Goal: Information Seeking & Learning: Learn about a topic

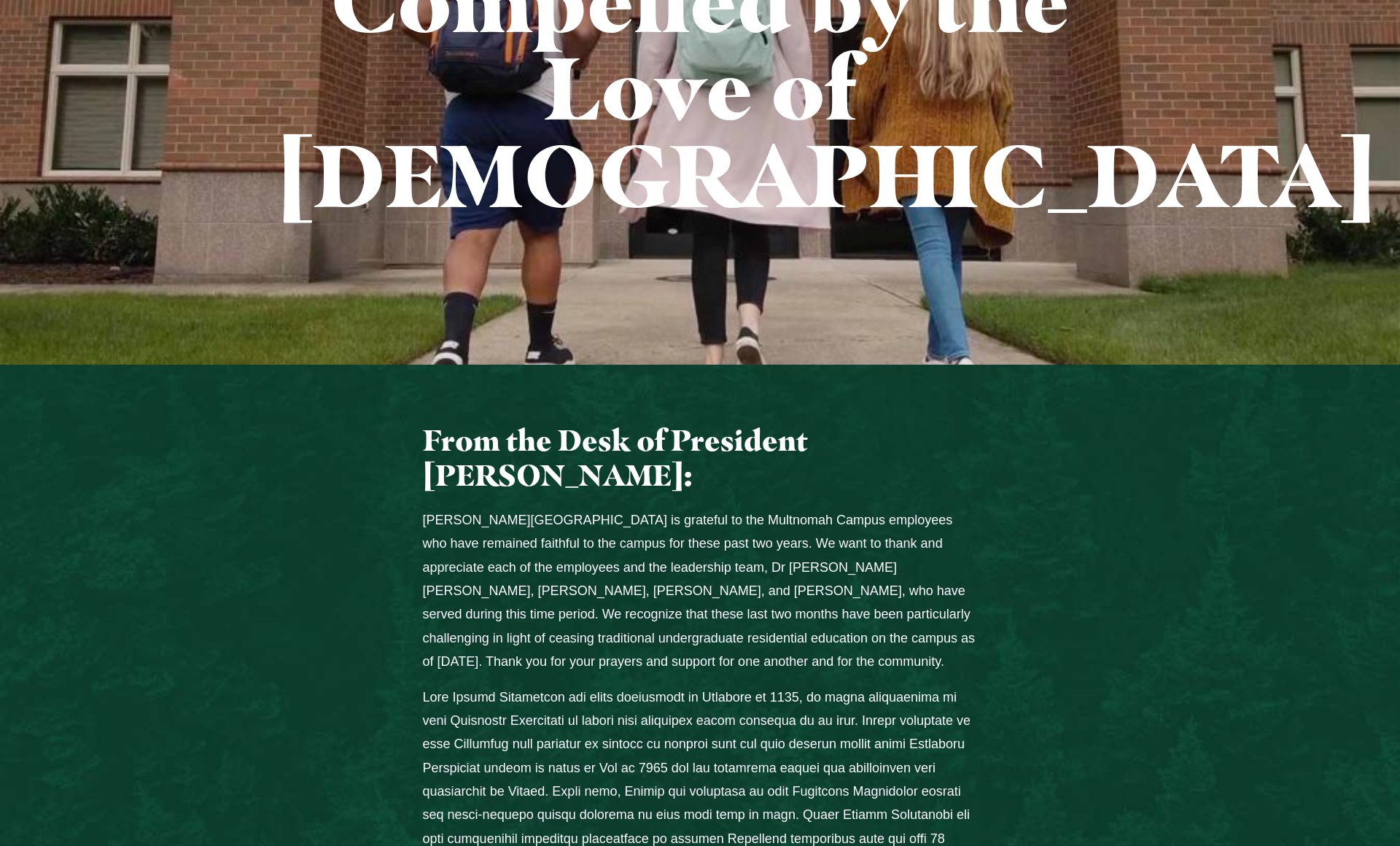
scroll to position [311, 0]
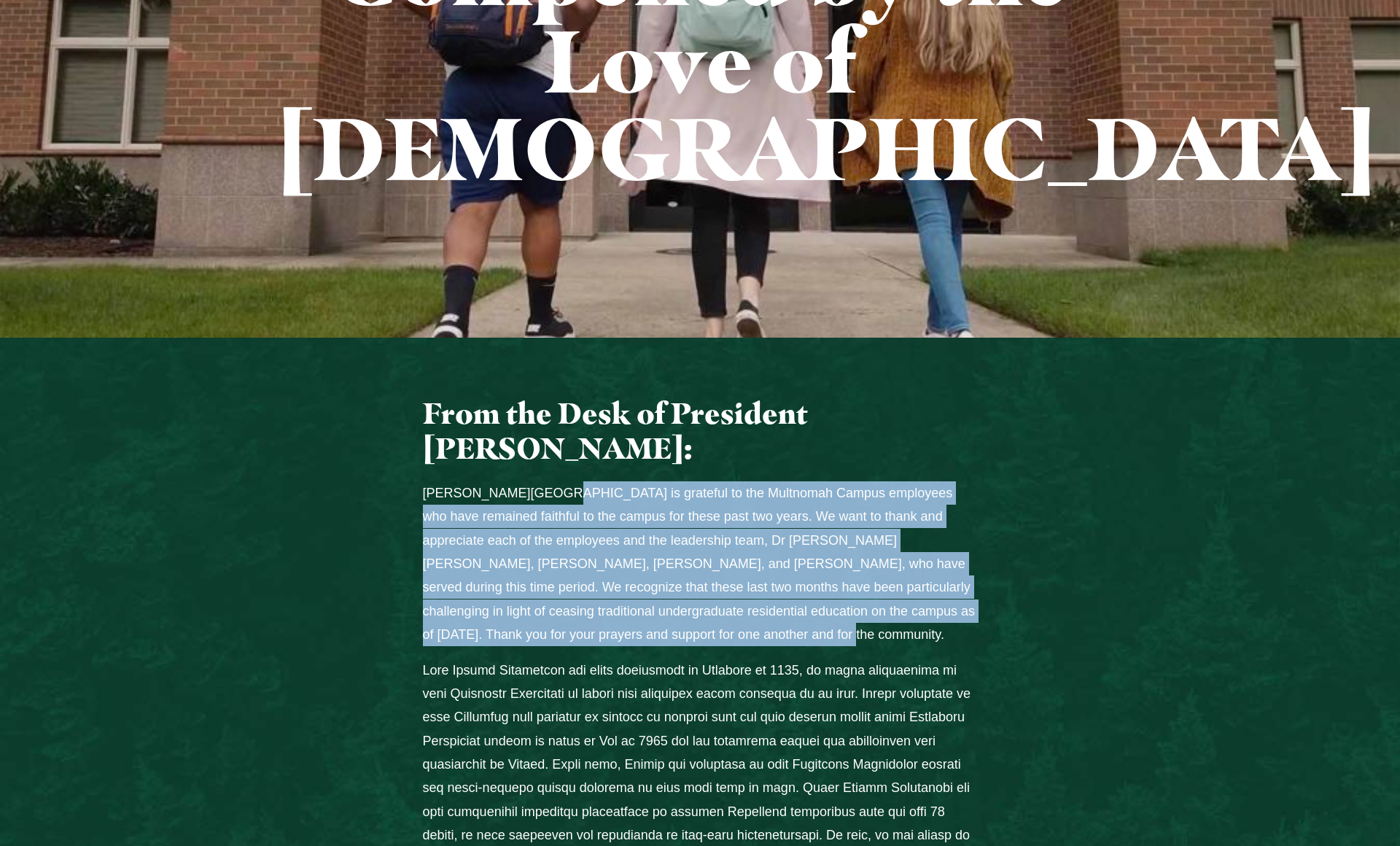
drag, startPoint x: 531, startPoint y: 405, endPoint x: 662, endPoint y: 554, distance: 198.4
click at [671, 552] on p "Jessup University is grateful to the Multnomah Campus employees who have remain…" at bounding box center [700, 565] width 554 height 165
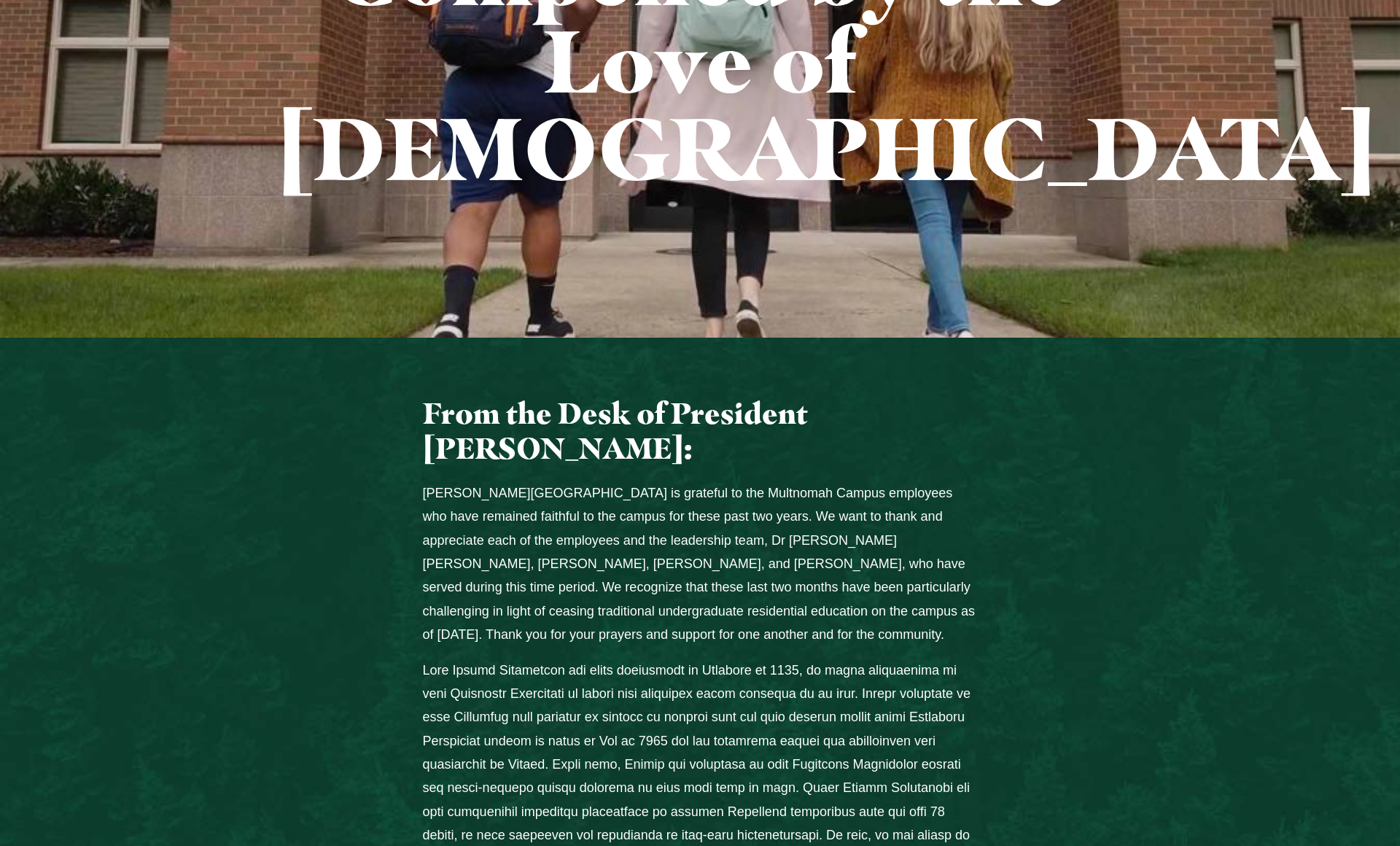
click at [579, 526] on p "Jessup University is grateful to the Multnomah Campus employees who have remain…" at bounding box center [700, 565] width 554 height 165
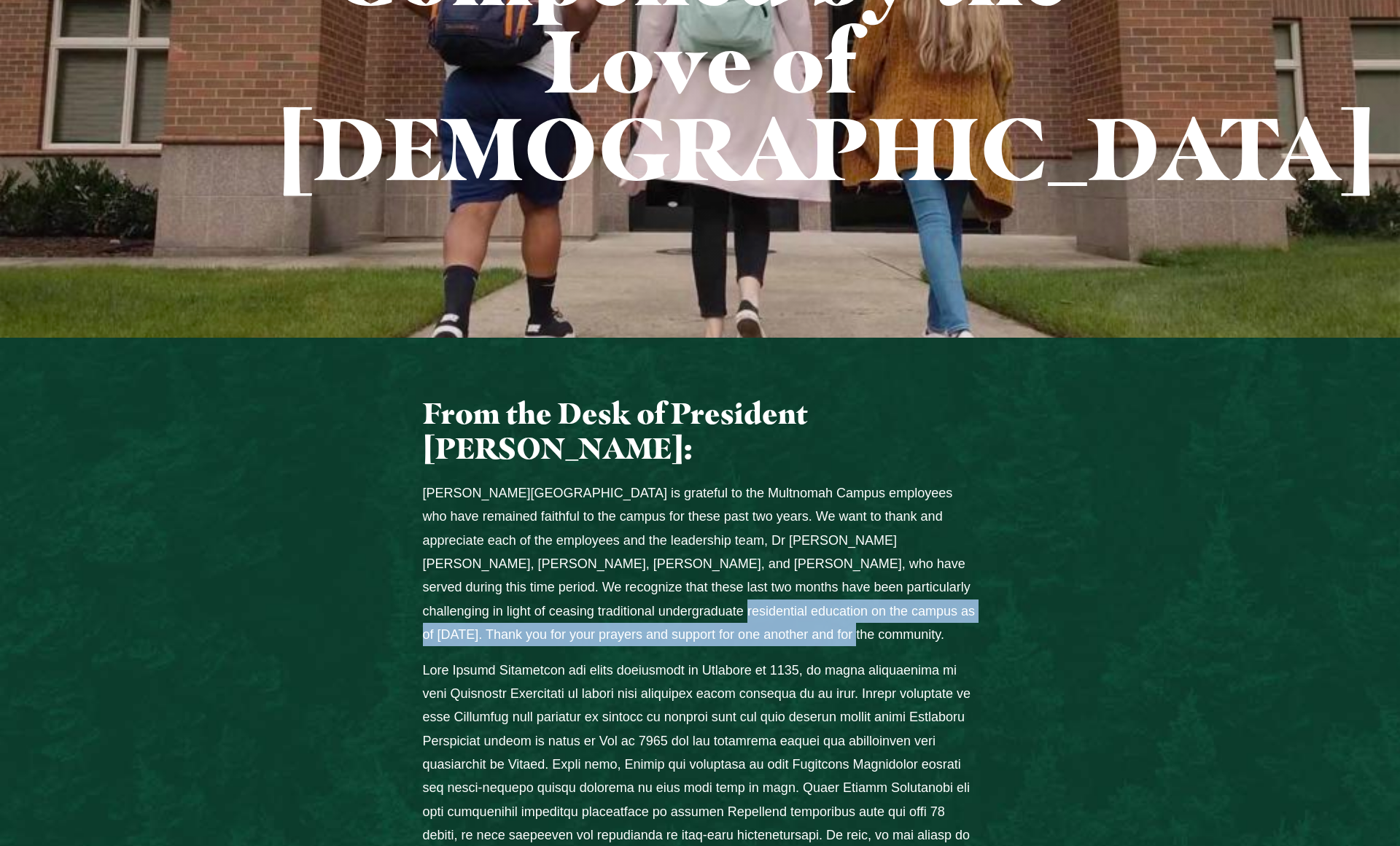
drag, startPoint x: 513, startPoint y: 520, endPoint x: 694, endPoint y: 555, distance: 184.4
click at [694, 555] on p "Jessup University is grateful to the Multnomah Campus employees who have remain…" at bounding box center [700, 565] width 554 height 165
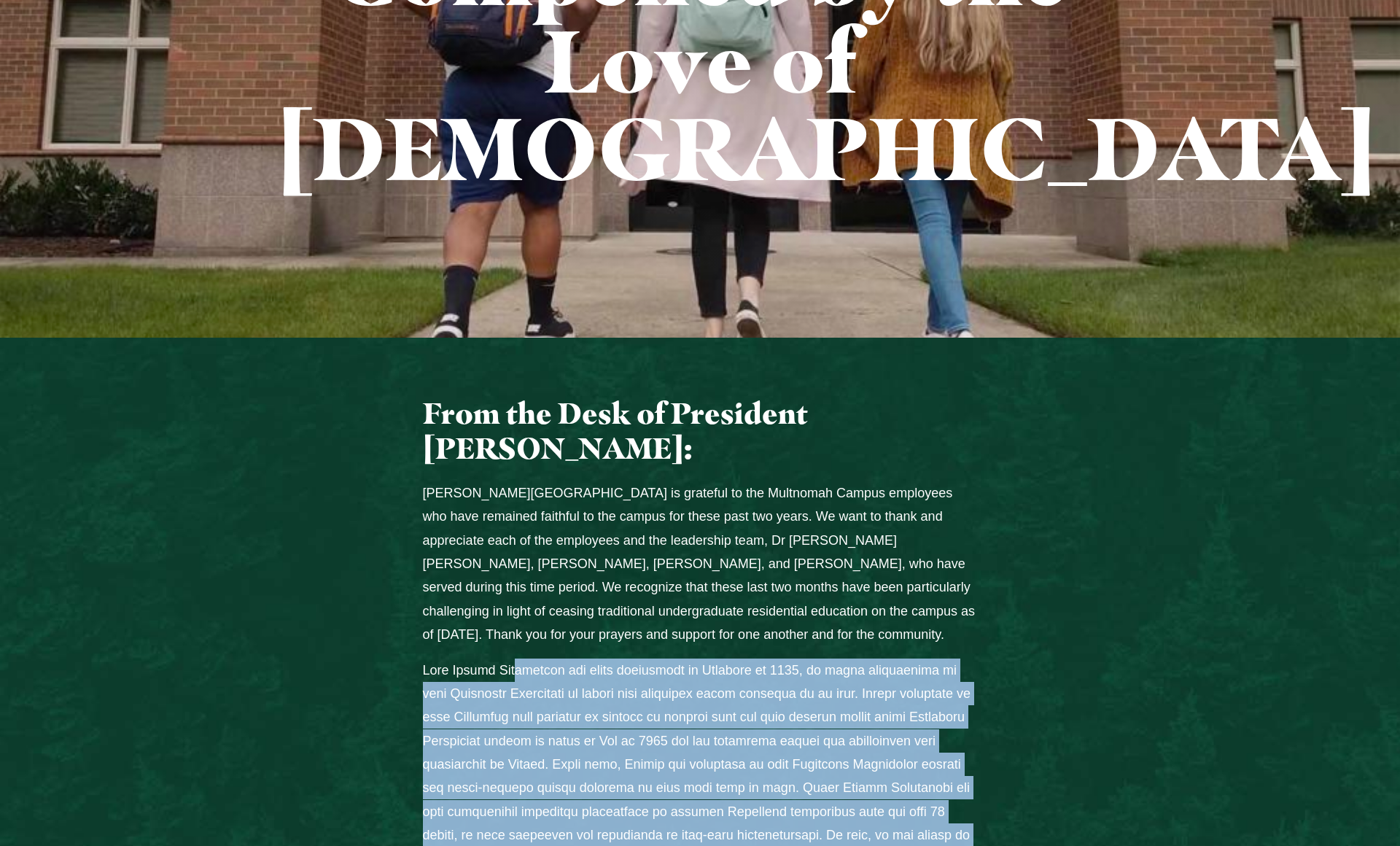
drag, startPoint x: 526, startPoint y: 591, endPoint x: 559, endPoint y: 733, distance: 145.8
click at [573, 767] on p "Columns" at bounding box center [700, 823] width 554 height 330
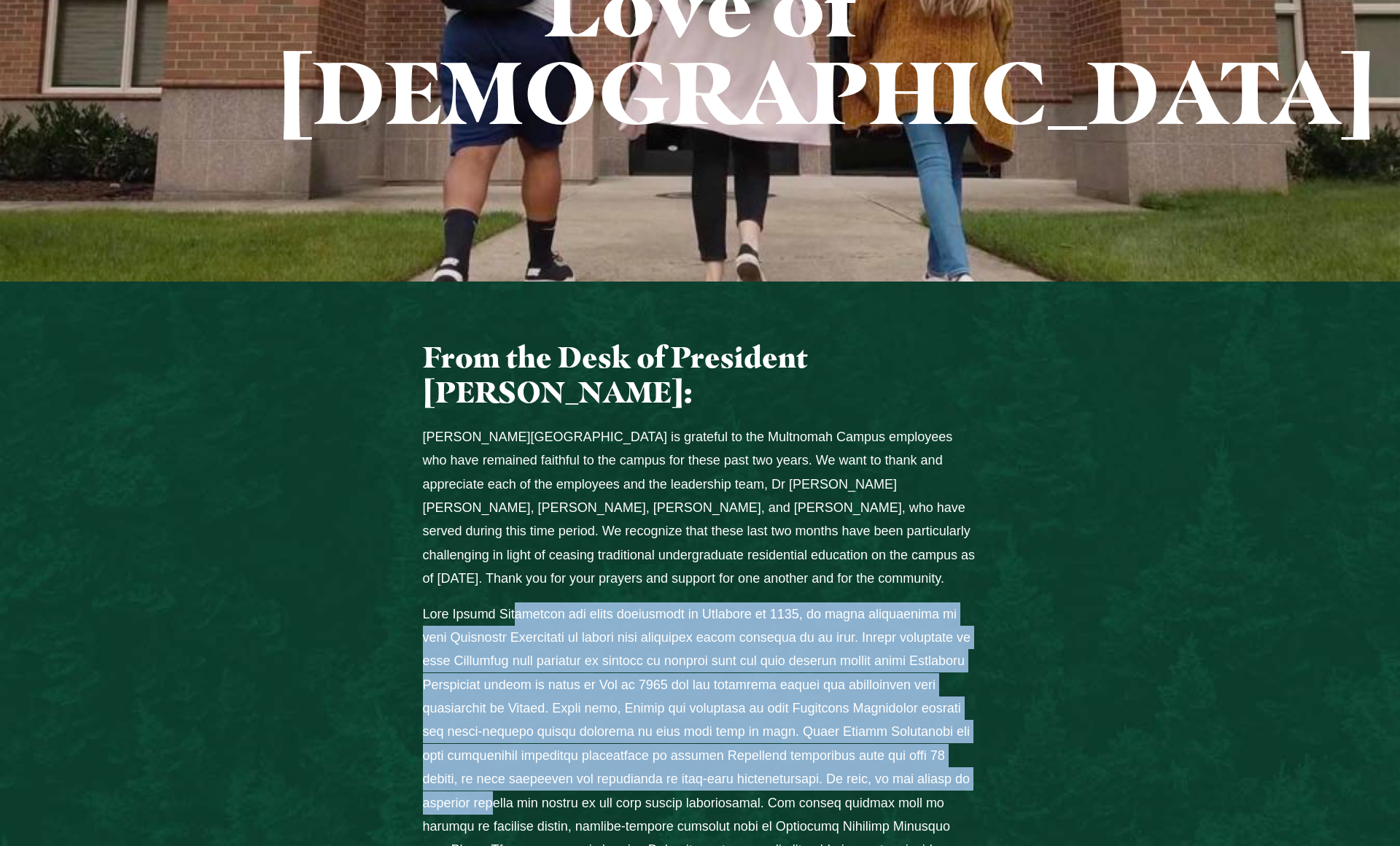
scroll to position [396, 0]
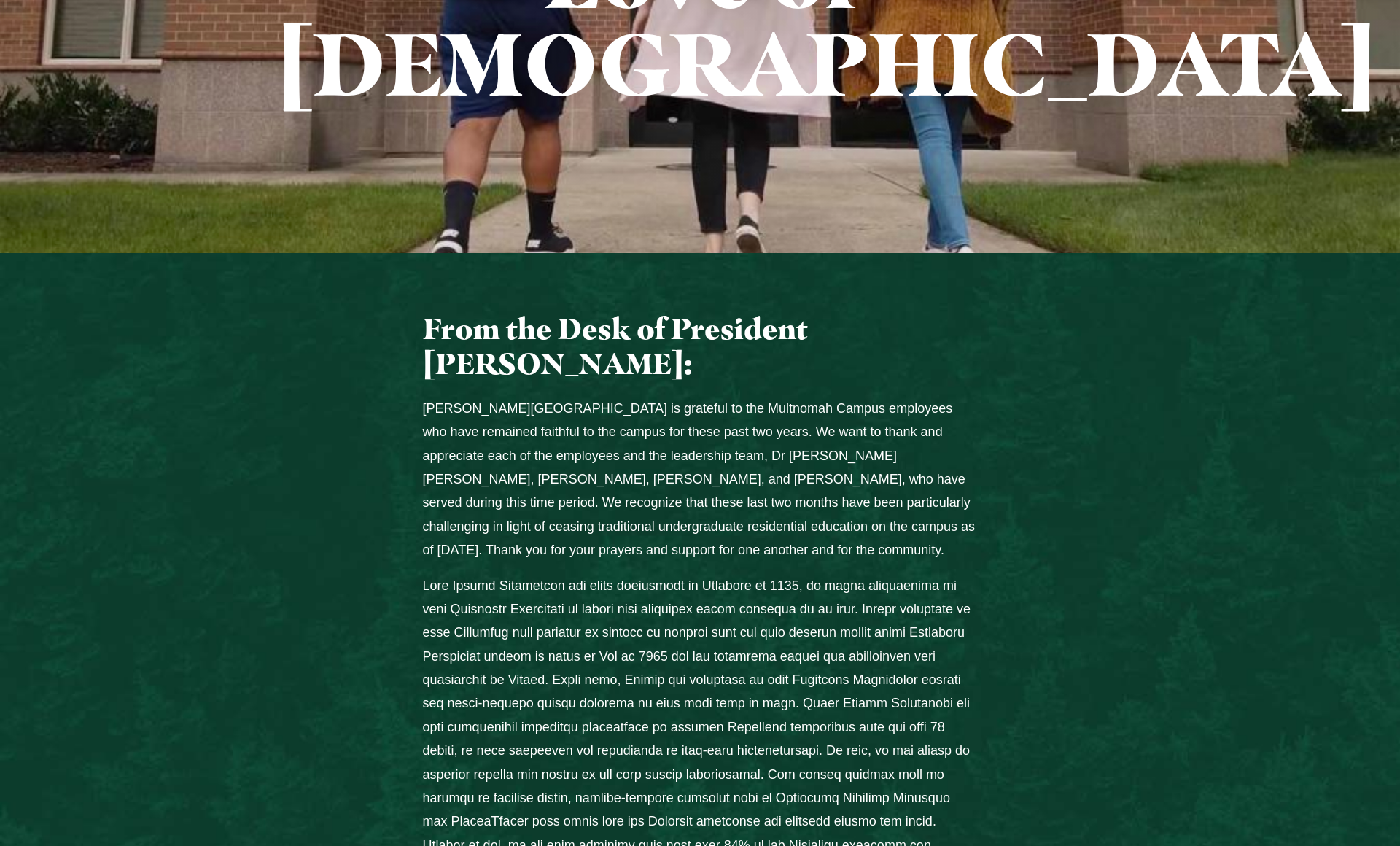
drag, startPoint x: 552, startPoint y: 645, endPoint x: 549, endPoint y: 657, distance: 12.4
click at [551, 646] on p "Columns" at bounding box center [700, 739] width 554 height 330
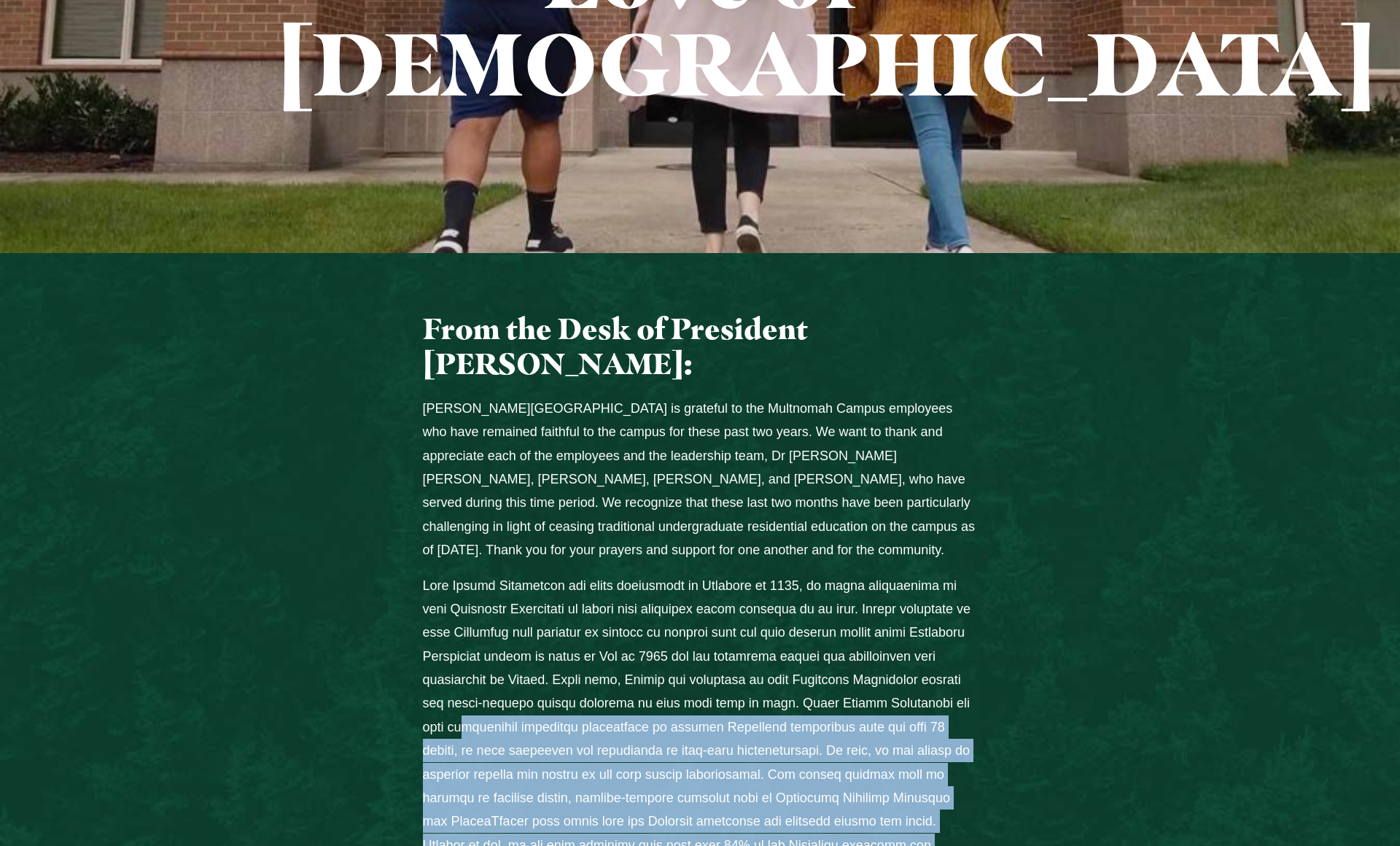
drag, startPoint x: 555, startPoint y: 650, endPoint x: 539, endPoint y: 813, distance: 163.8
click at [539, 817] on div "From the Desk of President John Jackson: Jessup University is grateful to the M…" at bounding box center [700, 814] width 582 height 1006
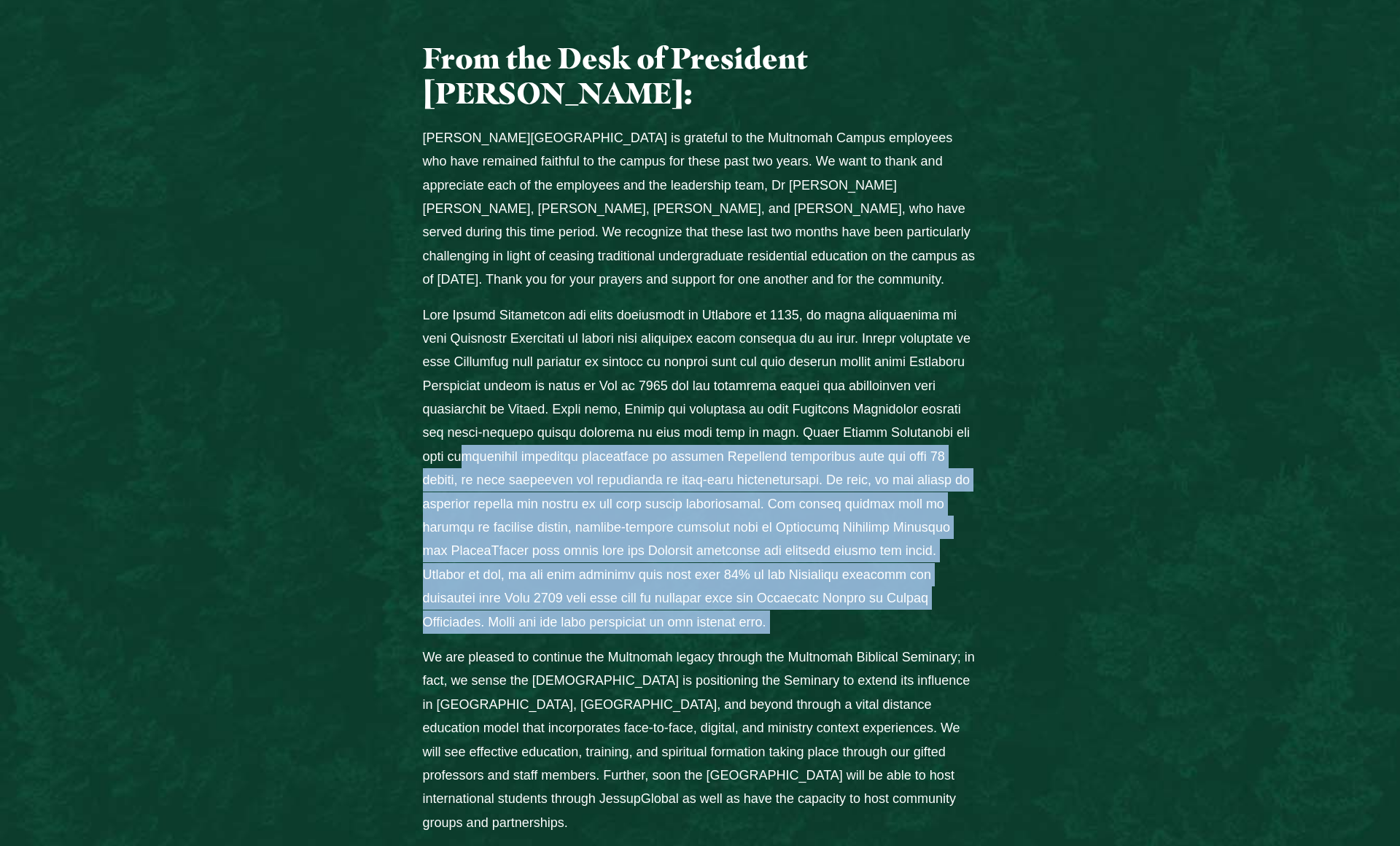
scroll to position [679, 0]
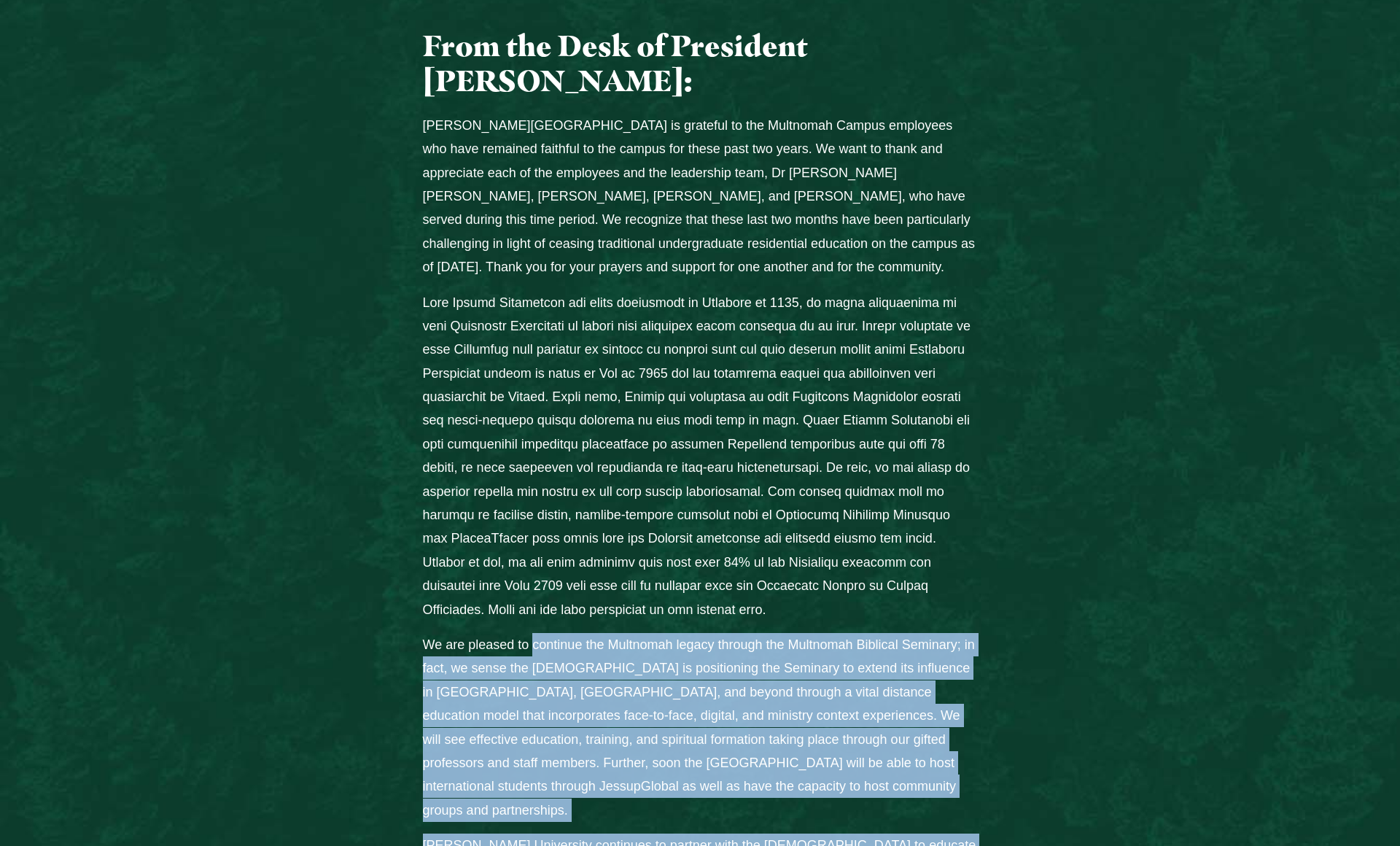
drag, startPoint x: 533, startPoint y: 561, endPoint x: 871, endPoint y: 782, distance: 403.8
click at [871, 785] on div "From the Desk of President John Jackson: Jessup University is grateful to the M…" at bounding box center [700, 531] width 582 height 1006
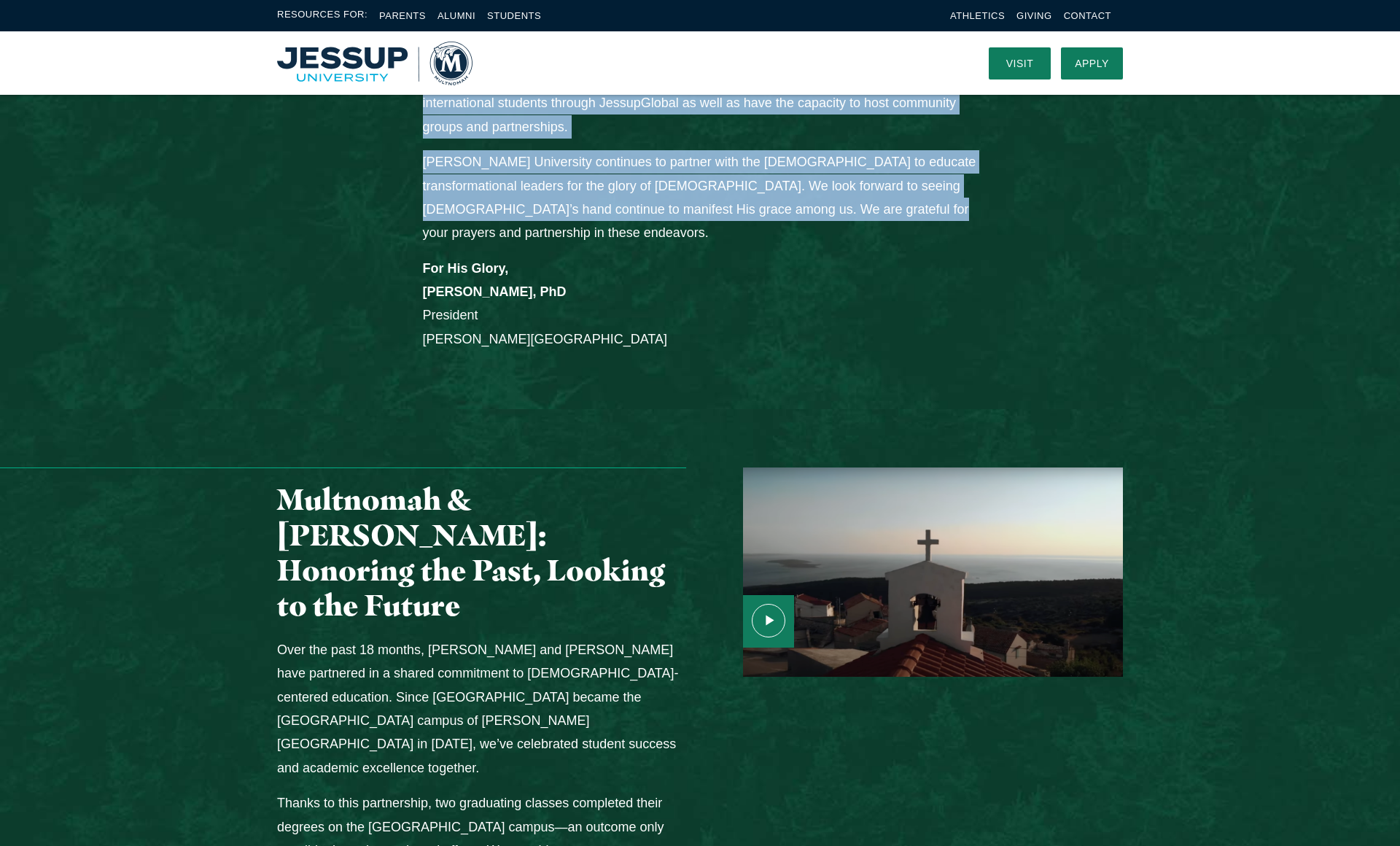
scroll to position [1358, 0]
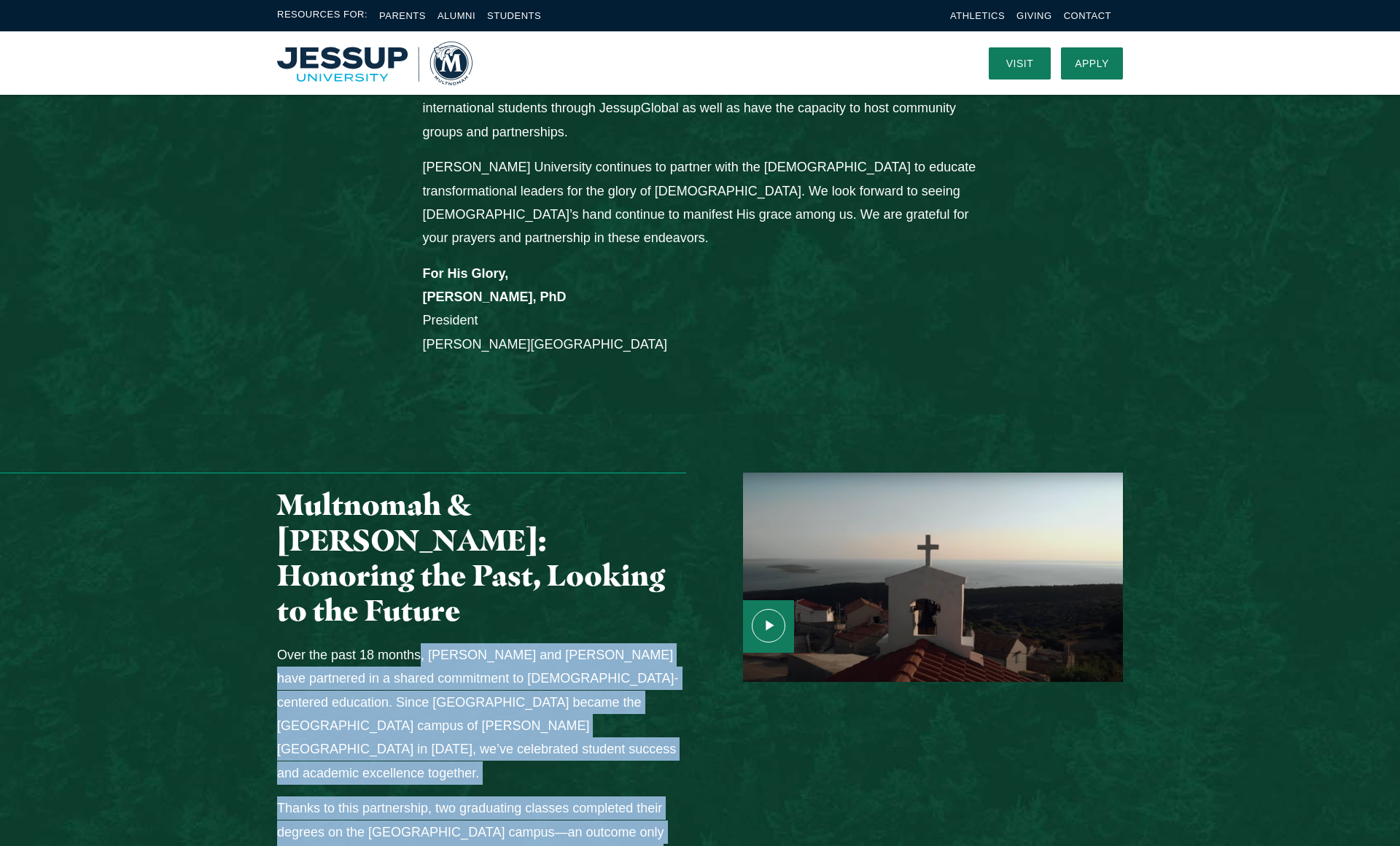
drag, startPoint x: 424, startPoint y: 496, endPoint x: 454, endPoint y: 749, distance: 254.8
click at [453, 771] on div "Multnomah & Jessup: Honoring the Past, Looking to the Future Over the past 18 m…" at bounding box center [482, 861] width 437 height 775
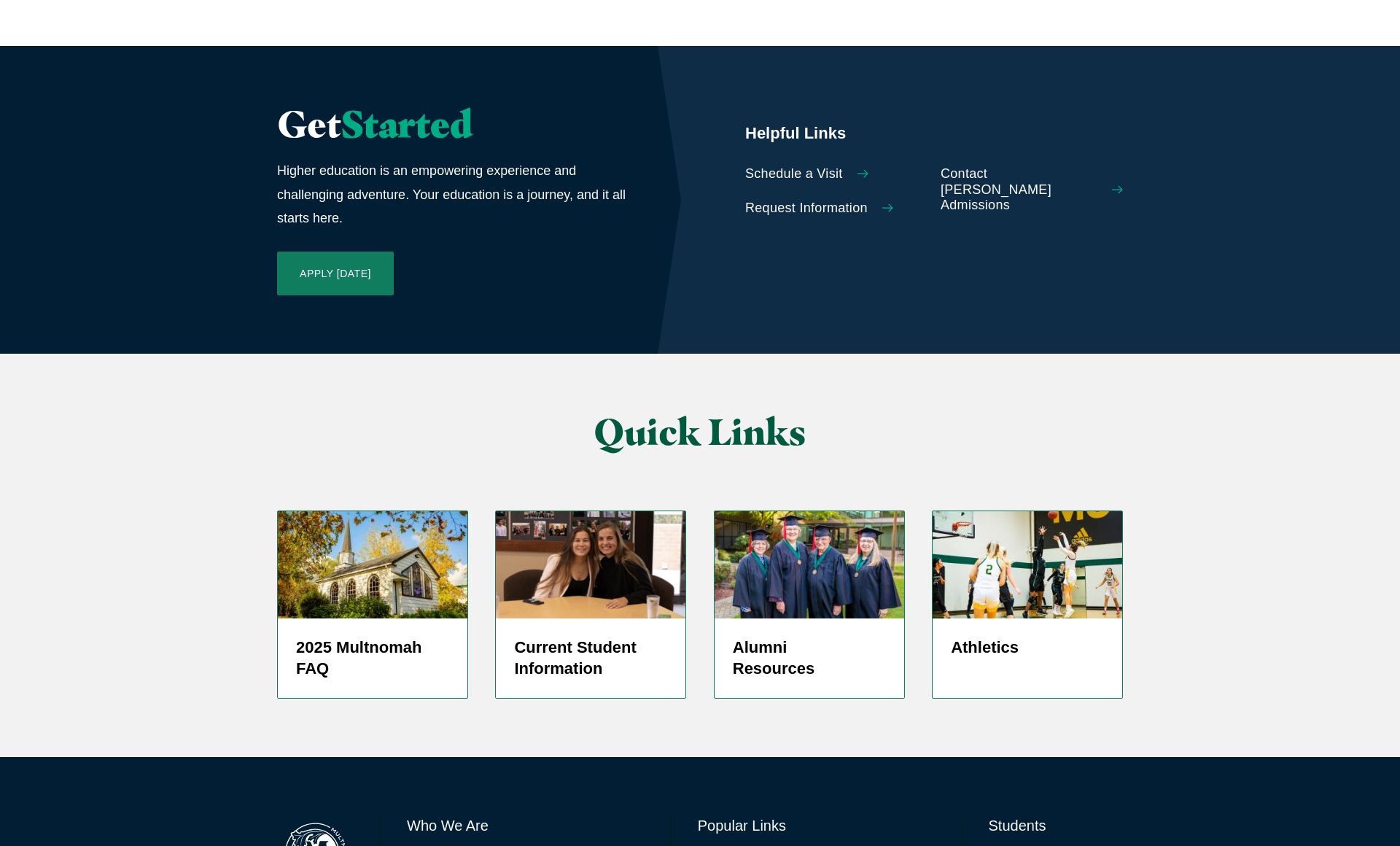
scroll to position [3287, 0]
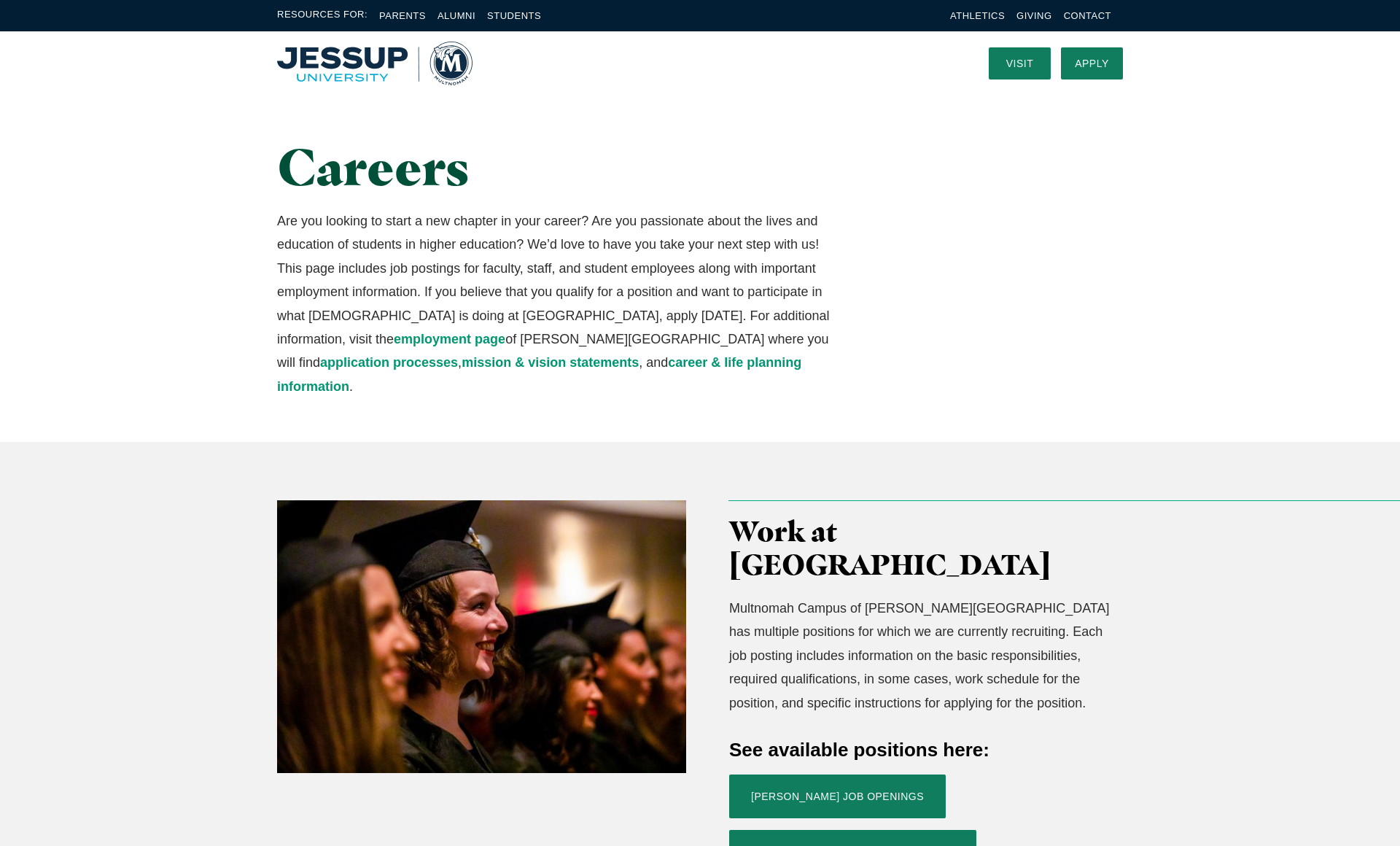
click at [455, 66] on img "Home" at bounding box center [375, 63] width 195 height 44
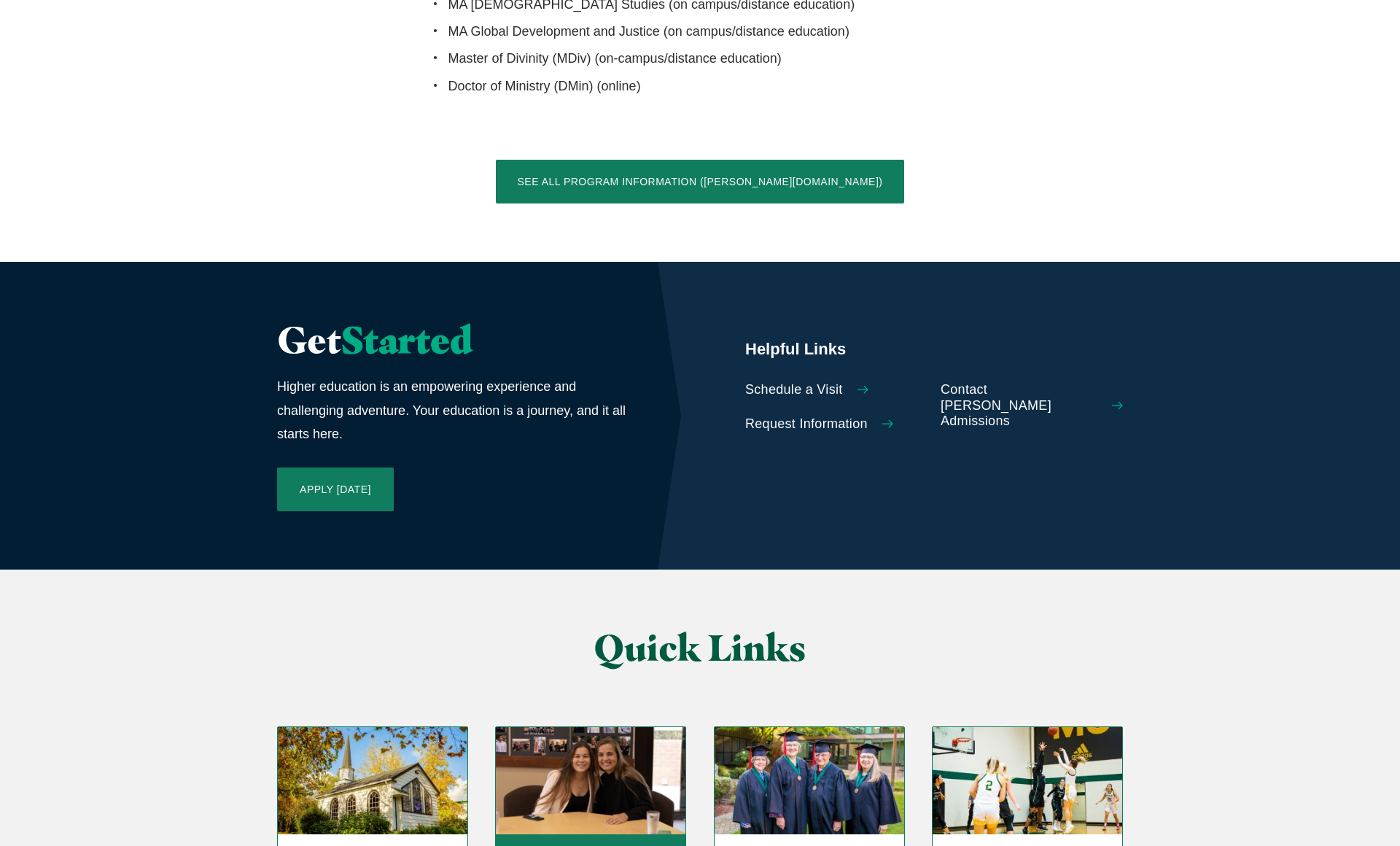
scroll to position [3287, 0]
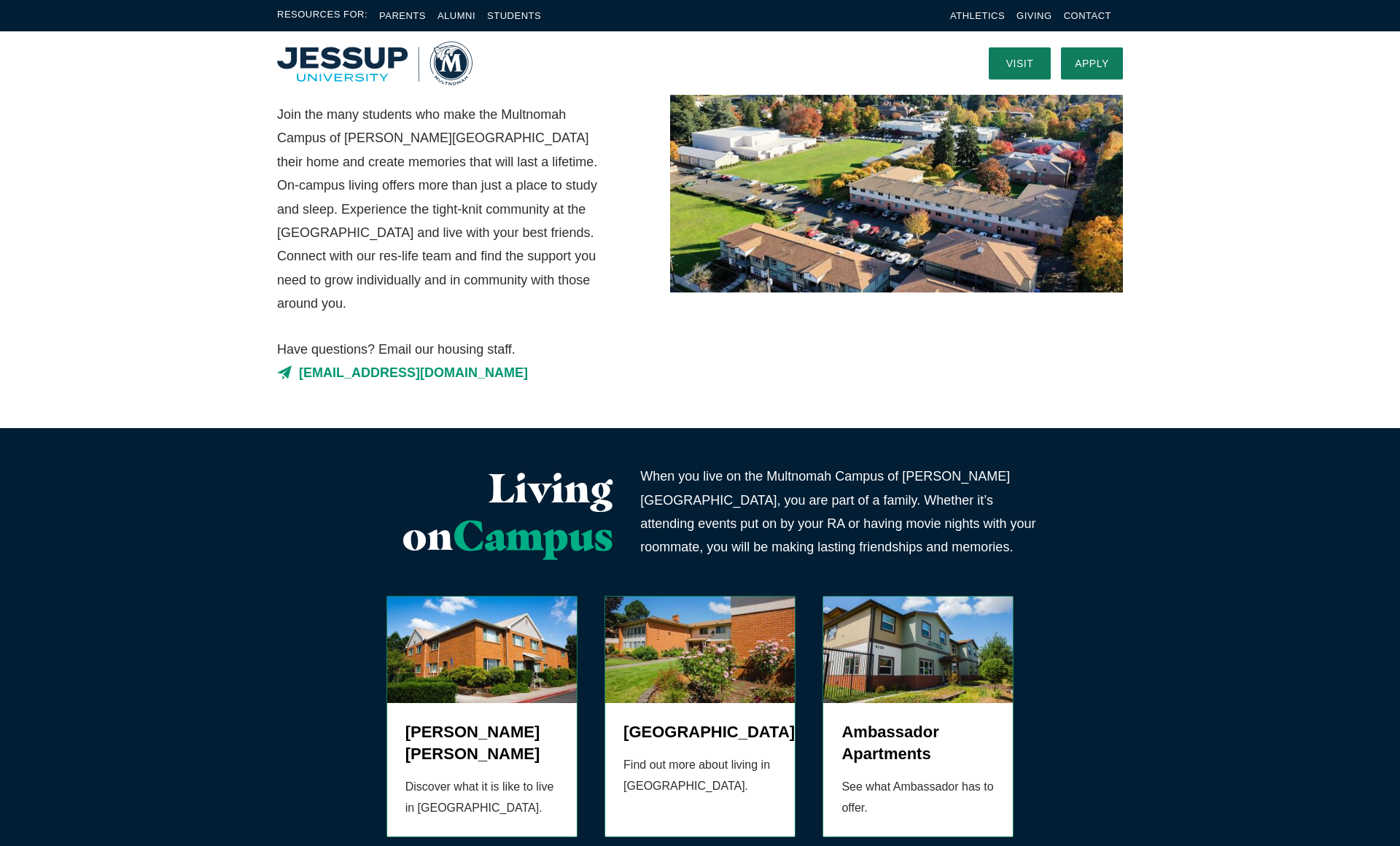
scroll to position [190, 0]
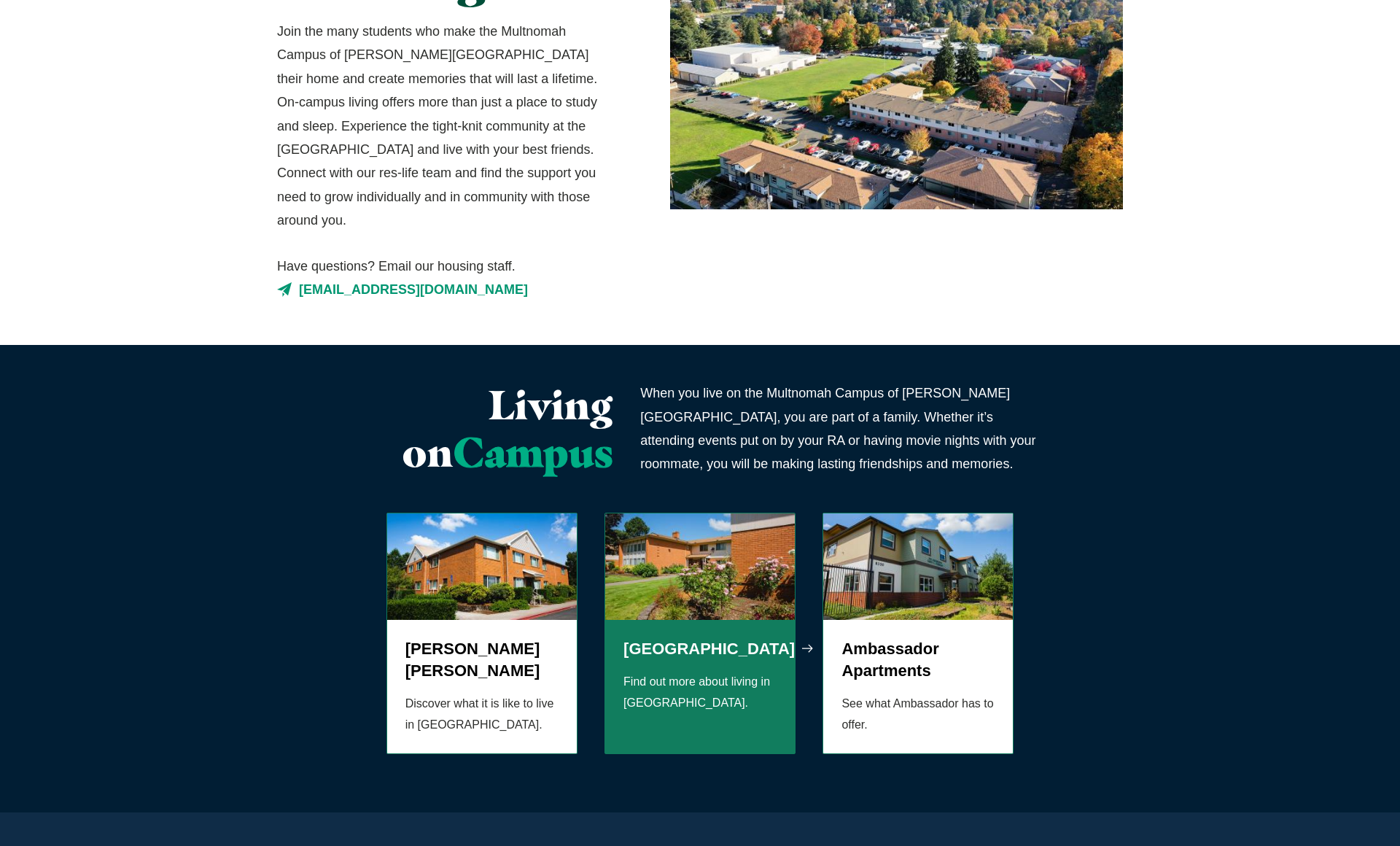
click at [643, 564] on img "Grid" at bounding box center [700, 566] width 190 height 106
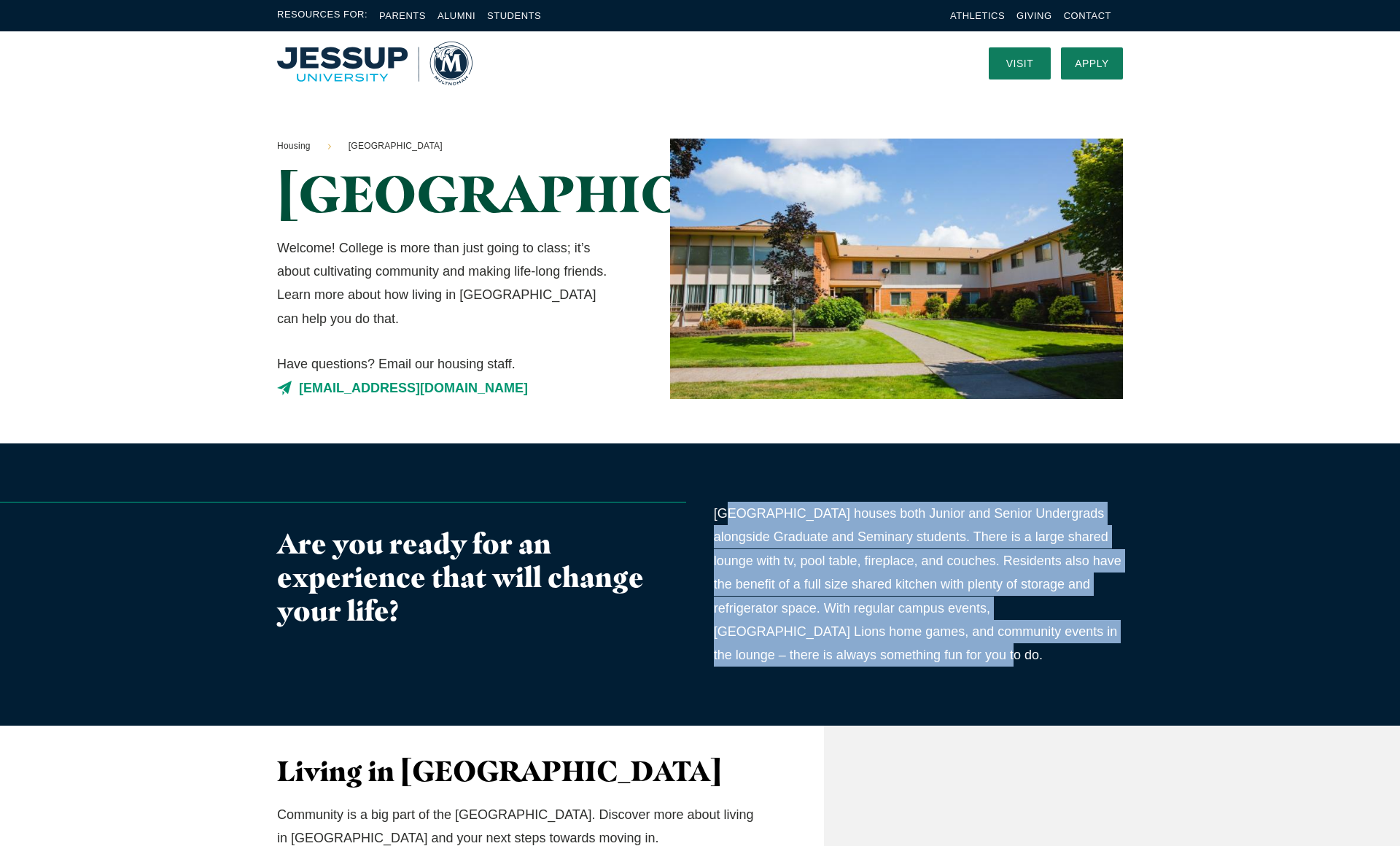
drag, startPoint x: 731, startPoint y: 573, endPoint x: 929, endPoint y: 716, distance: 244.2
click at [928, 668] on p "Memorial hall houses both Junior and Senior Undergrads alongside Graduate and S…" at bounding box center [918, 585] width 409 height 165
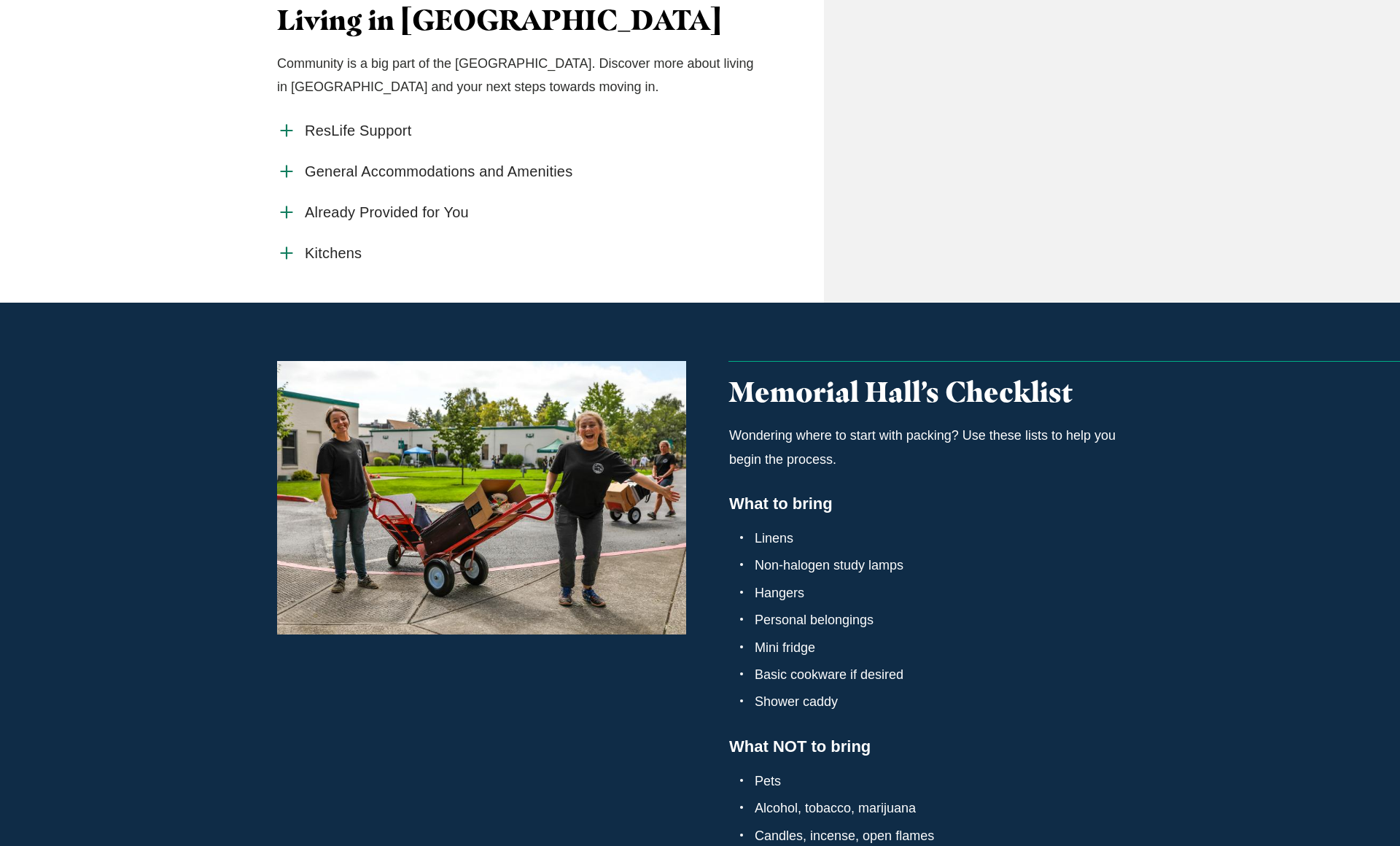
scroll to position [444, 0]
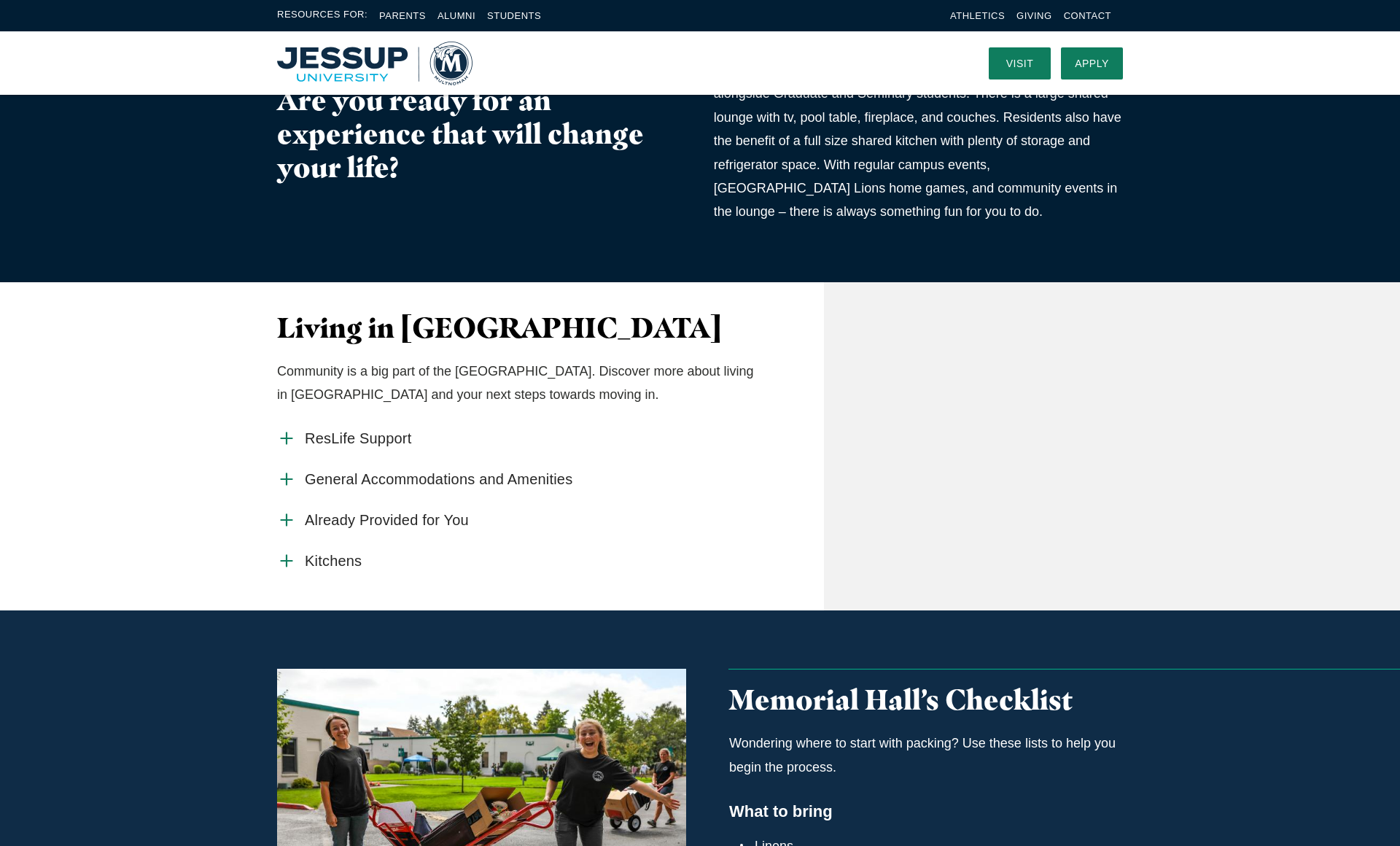
click at [288, 485] on use "Accordion With Cta" at bounding box center [285, 479] width 11 height 11
click at [0, 0] on input "General Accommodations and Amenities" at bounding box center [0, 0] width 0 height 0
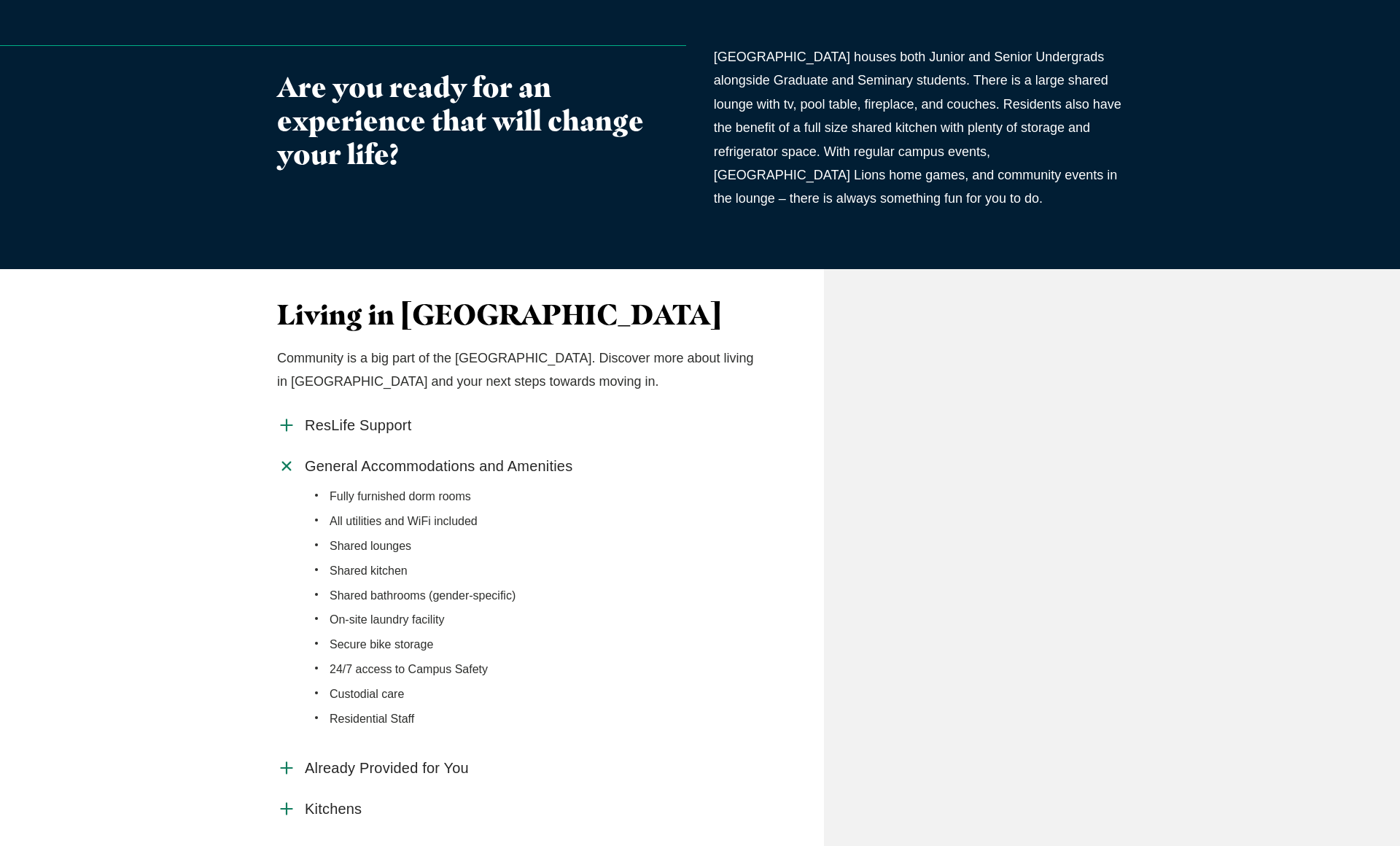
scroll to position [652, 0]
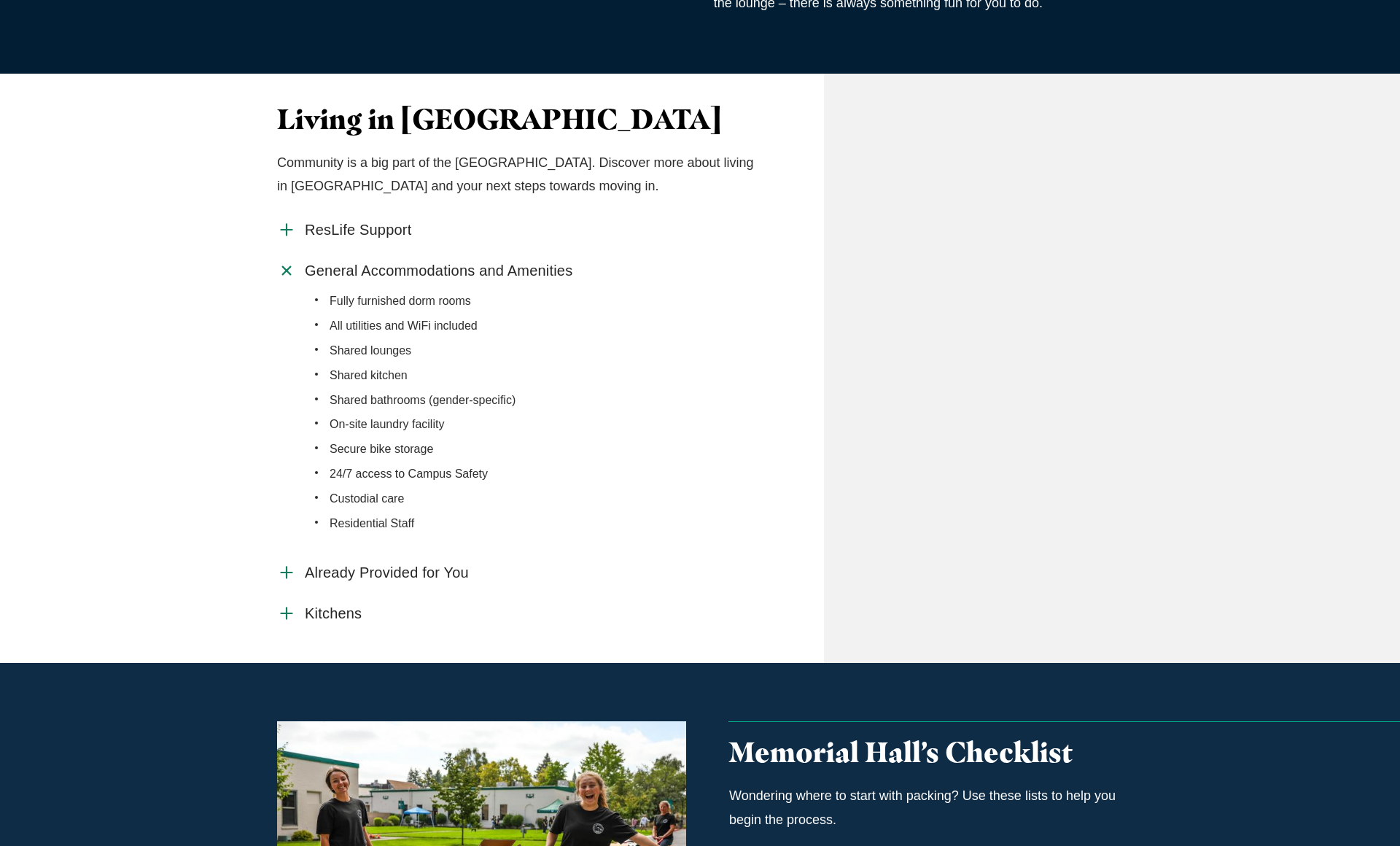
click at [297, 593] on label "Already Provided for You" at bounding box center [518, 573] width 482 height 41
click at [0, 0] on input "Already Provided for You" at bounding box center [0, 0] width 0 height 0
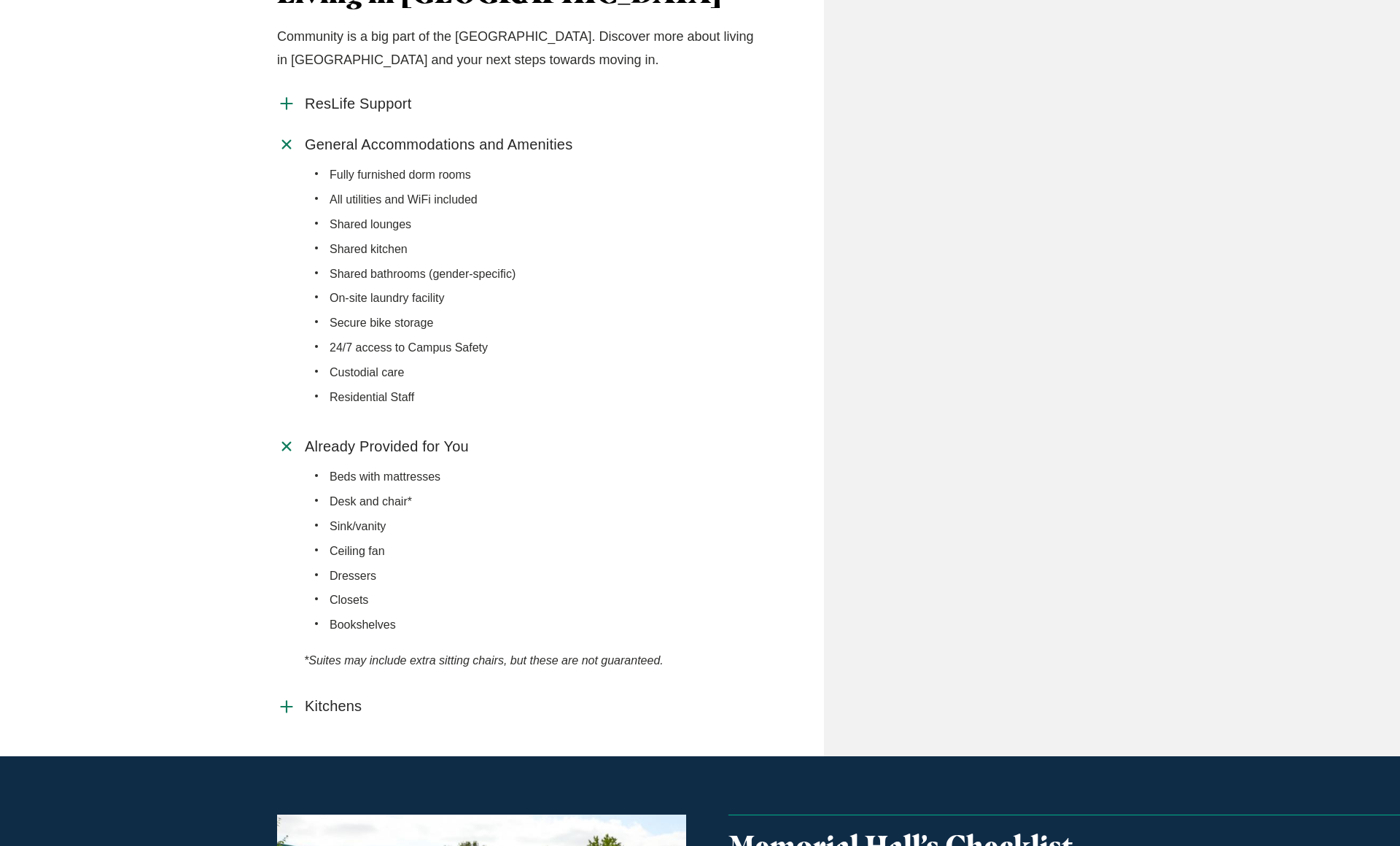
scroll to position [964, 0]
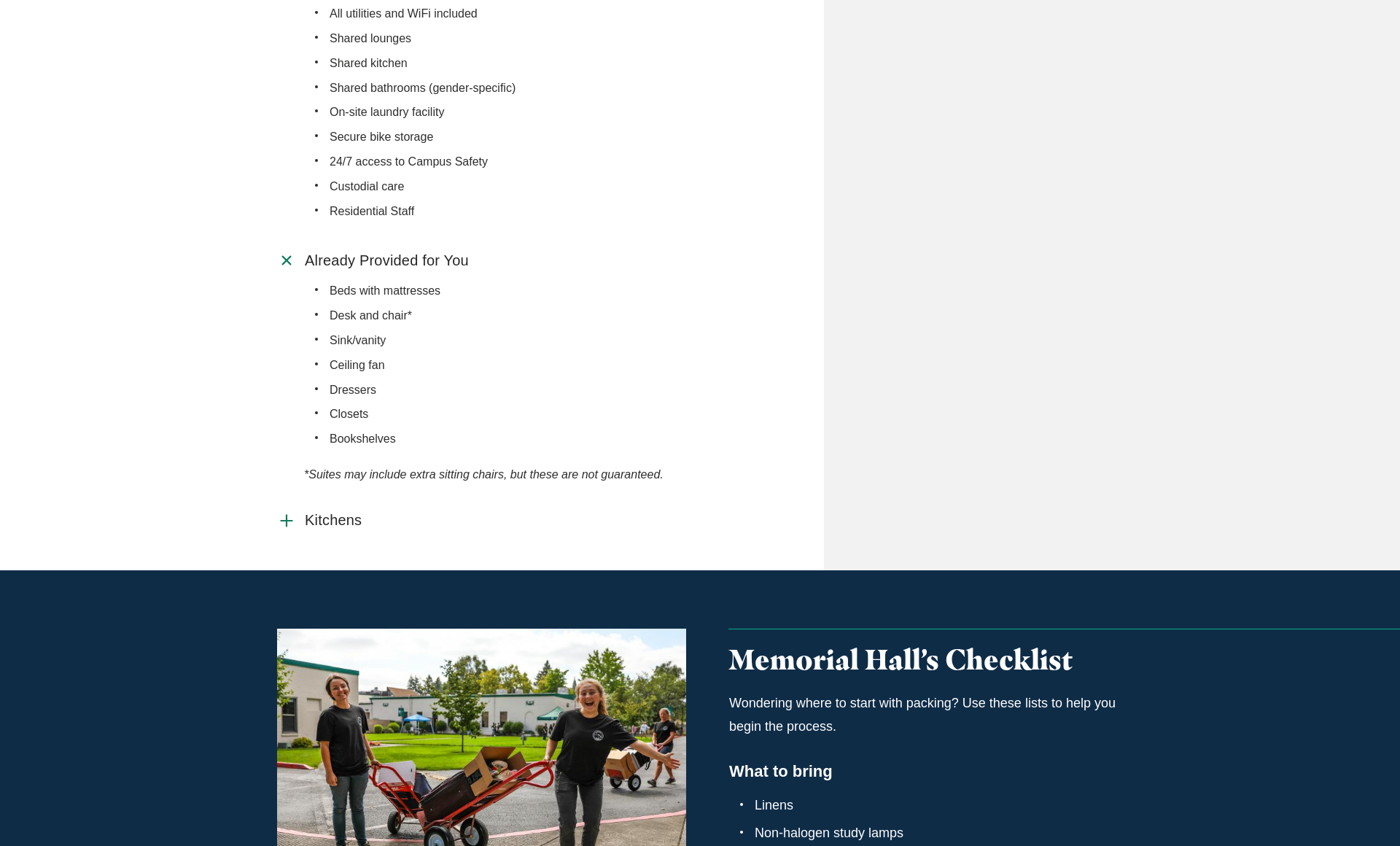
click at [288, 530] on icon "Accordion With Cta" at bounding box center [286, 521] width 19 height 19
click at [0, 0] on input "Kitchens" at bounding box center [0, 0] width 0 height 0
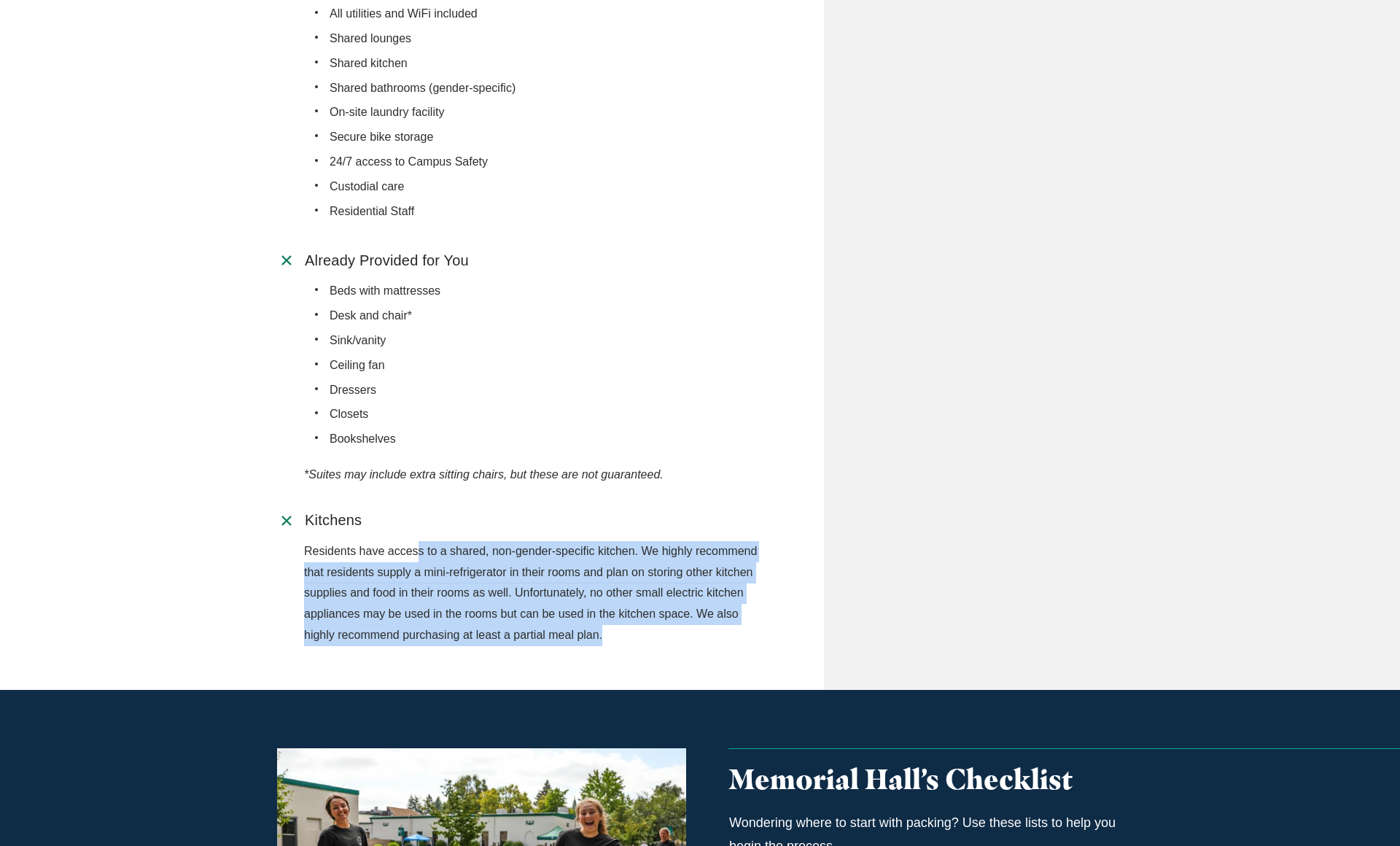
drag, startPoint x: 416, startPoint y: 614, endPoint x: 614, endPoint y: 686, distance: 210.7
click at [614, 646] on p "Residents have access to a shared, non-gender-specific kitchen. We highly recom…" at bounding box center [531, 594] width 455 height 105
click at [510, 646] on p "Residents have access to a shared, non-gender-specific kitchen. We highly recom…" at bounding box center [531, 594] width 455 height 105
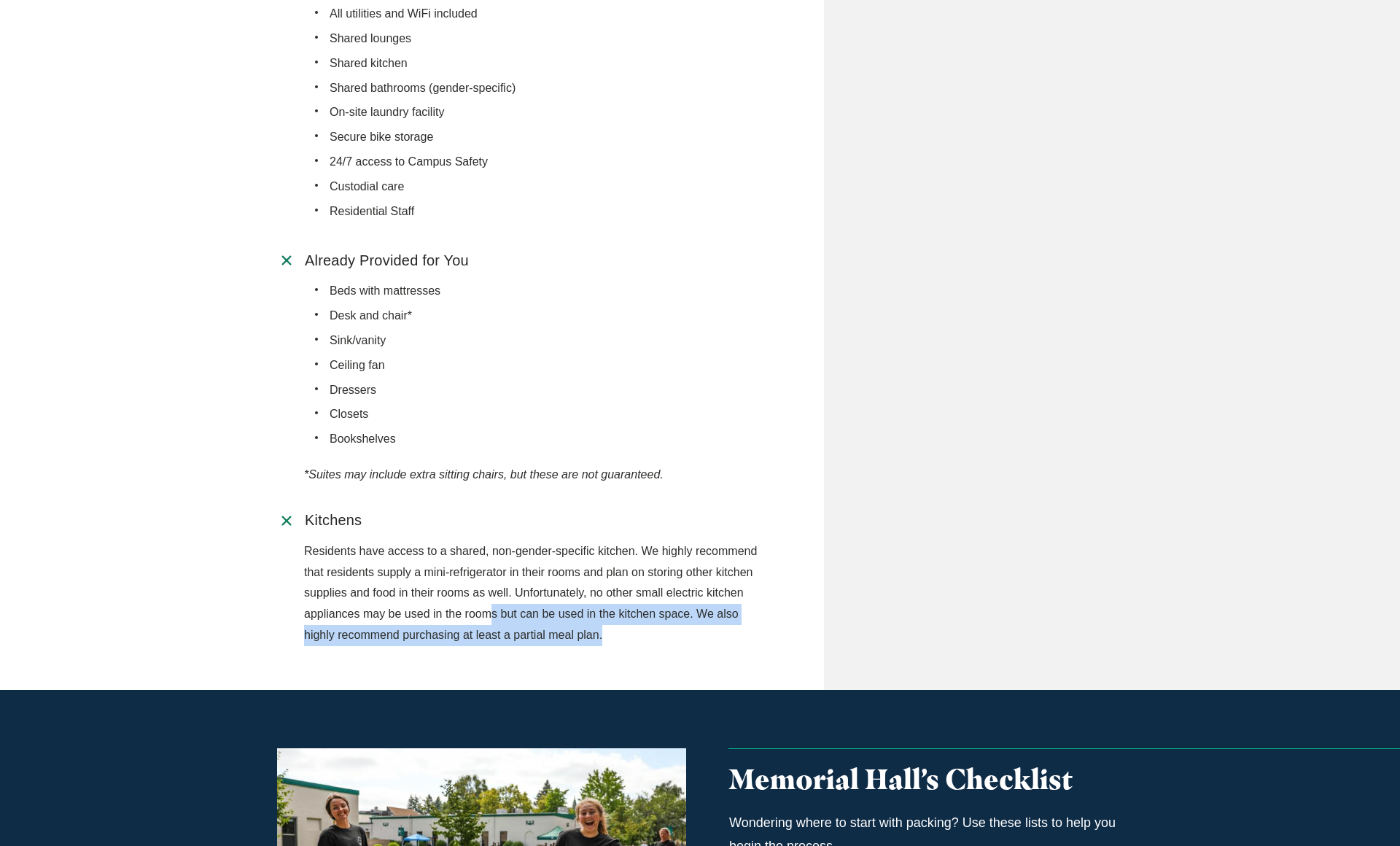
drag, startPoint x: 487, startPoint y: 676, endPoint x: 619, endPoint y: 700, distance: 134.2
click at [619, 646] on p "Residents have access to a shared, non-gender-specific kitchen. We highly recom…" at bounding box center [531, 594] width 455 height 105
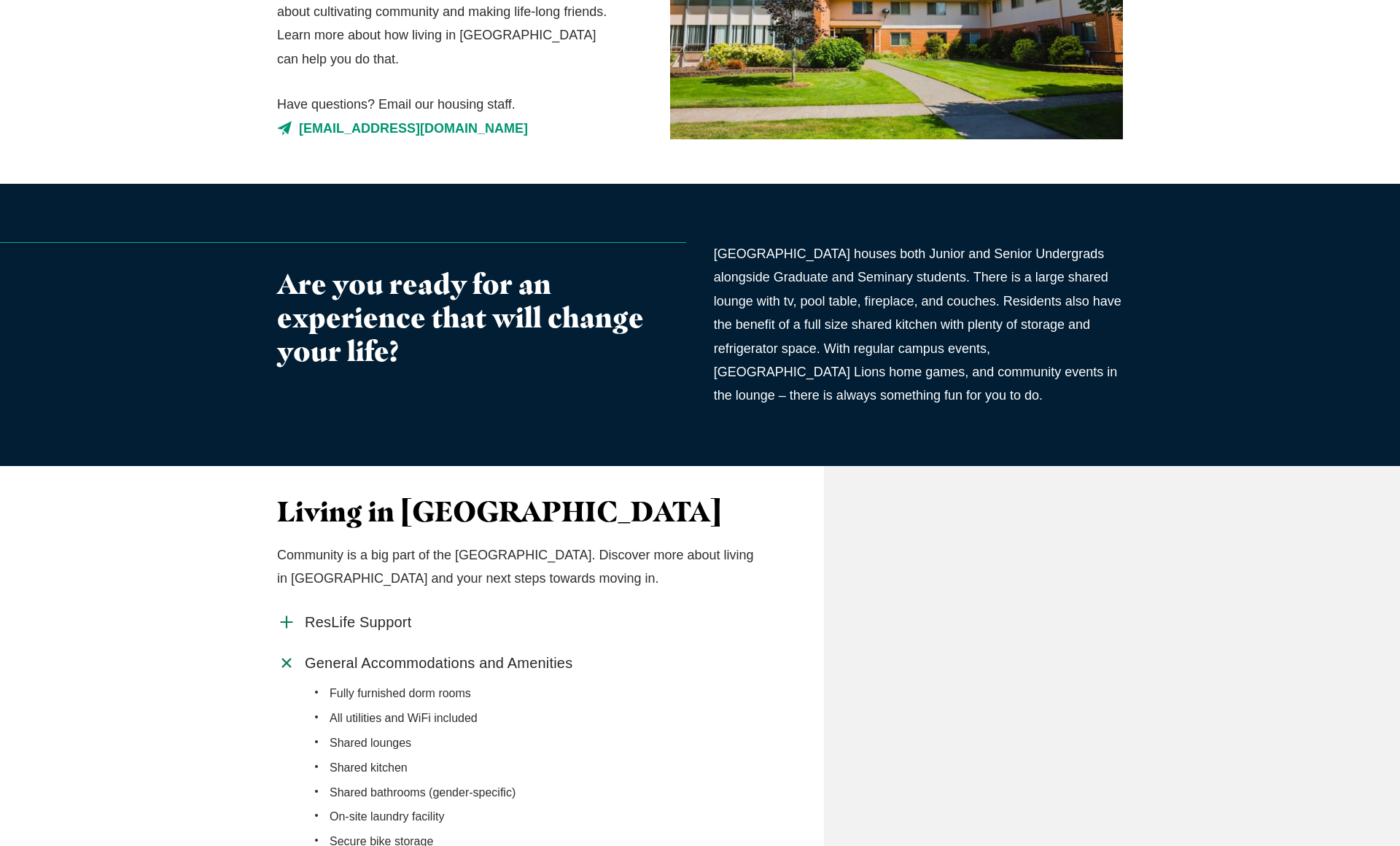
scroll to position [447, 0]
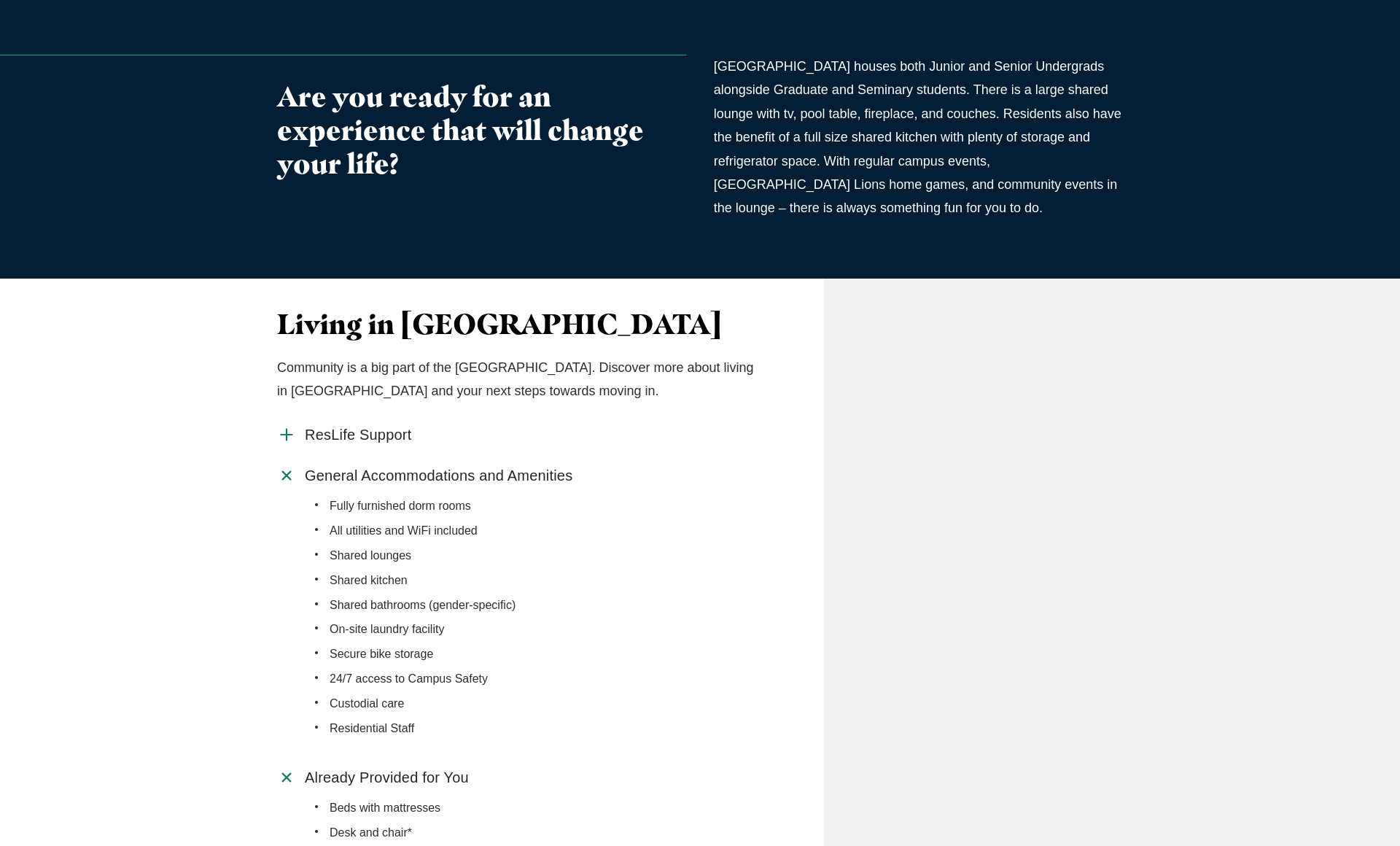
click at [285, 444] on icon "Accordion With Cta" at bounding box center [286, 434] width 19 height 19
click at [0, 0] on input "ResLife Support" at bounding box center [0, 0] width 0 height 0
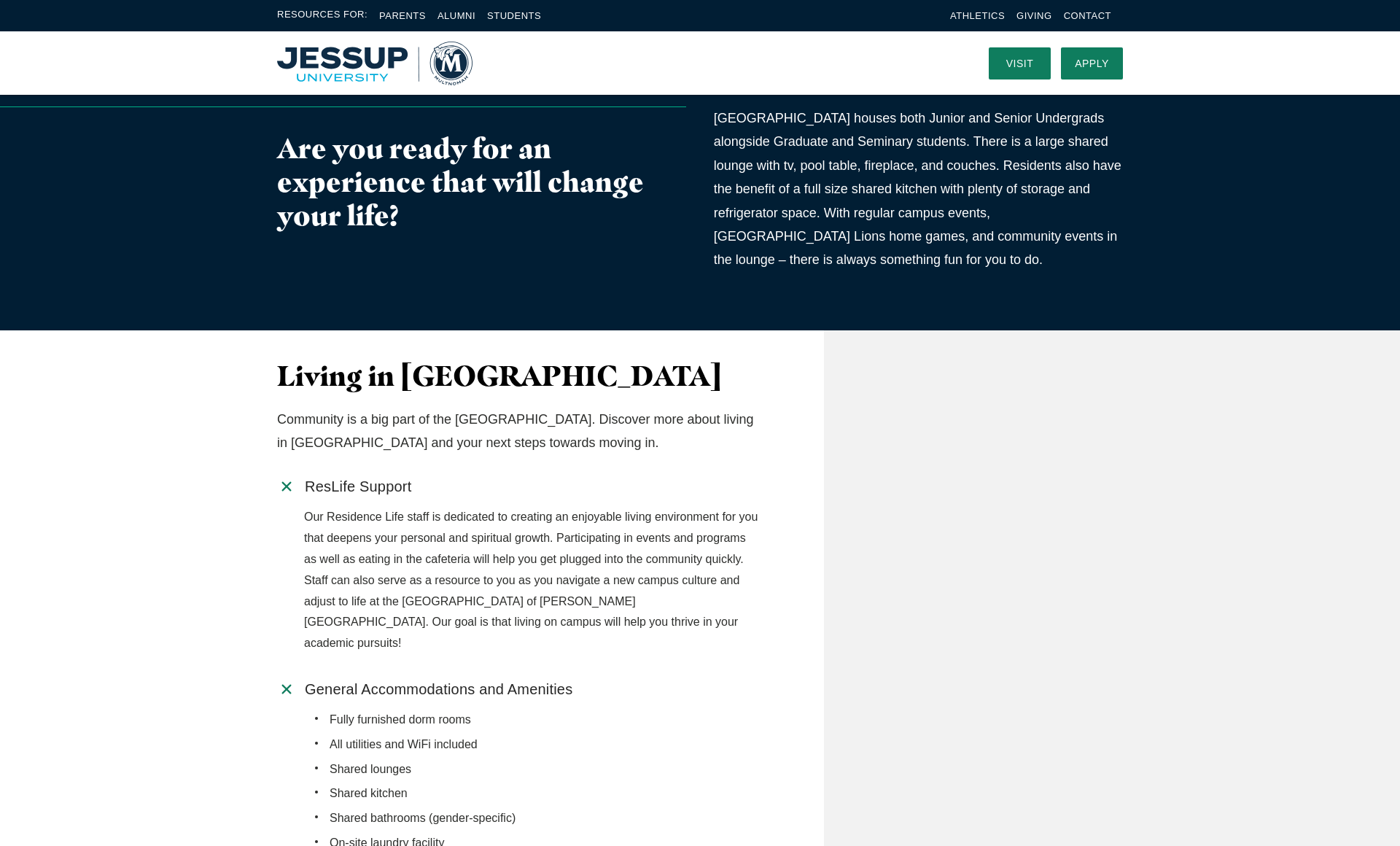
scroll to position [0, 0]
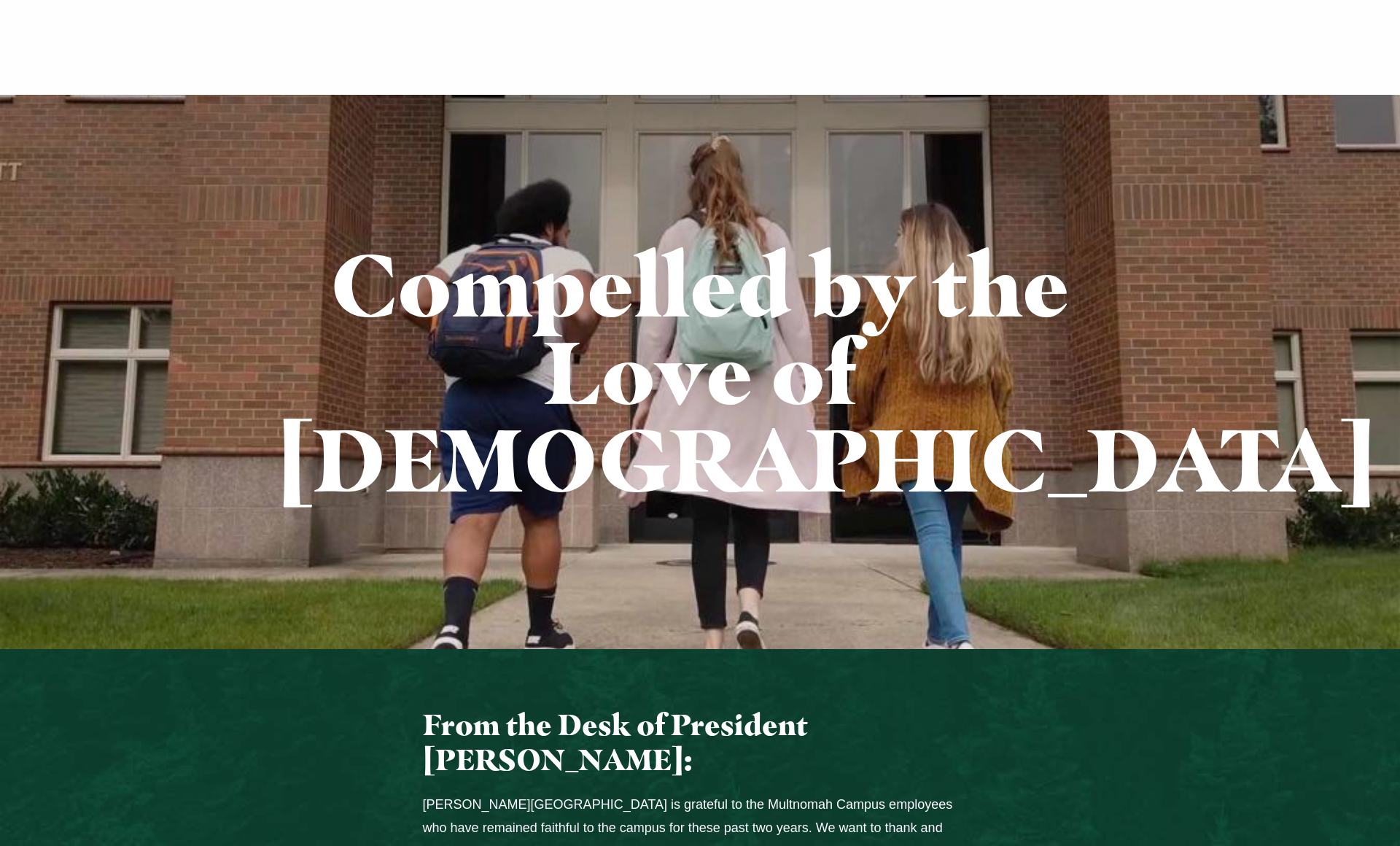
scroll to position [3286, 0]
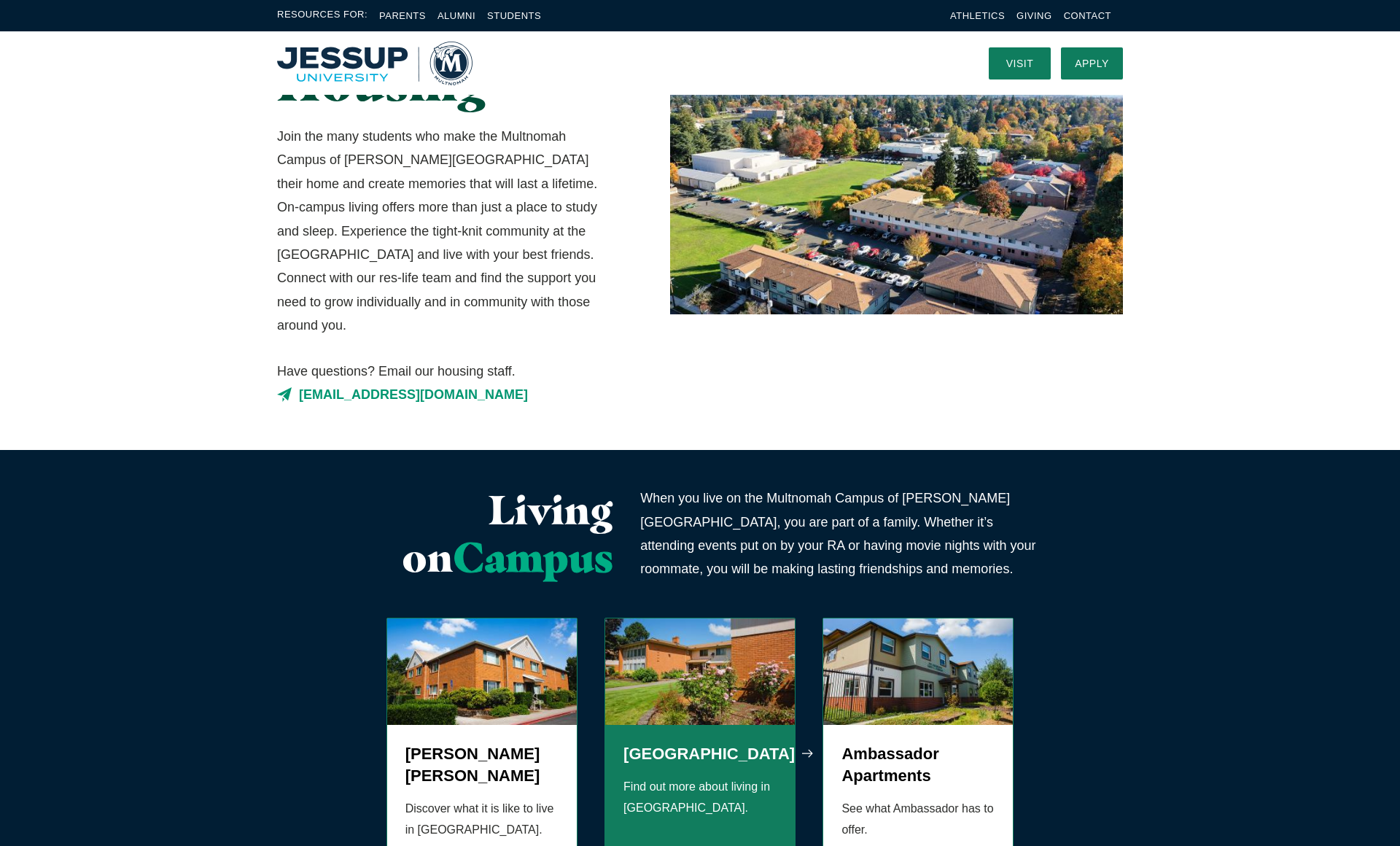
scroll to position [170, 0]
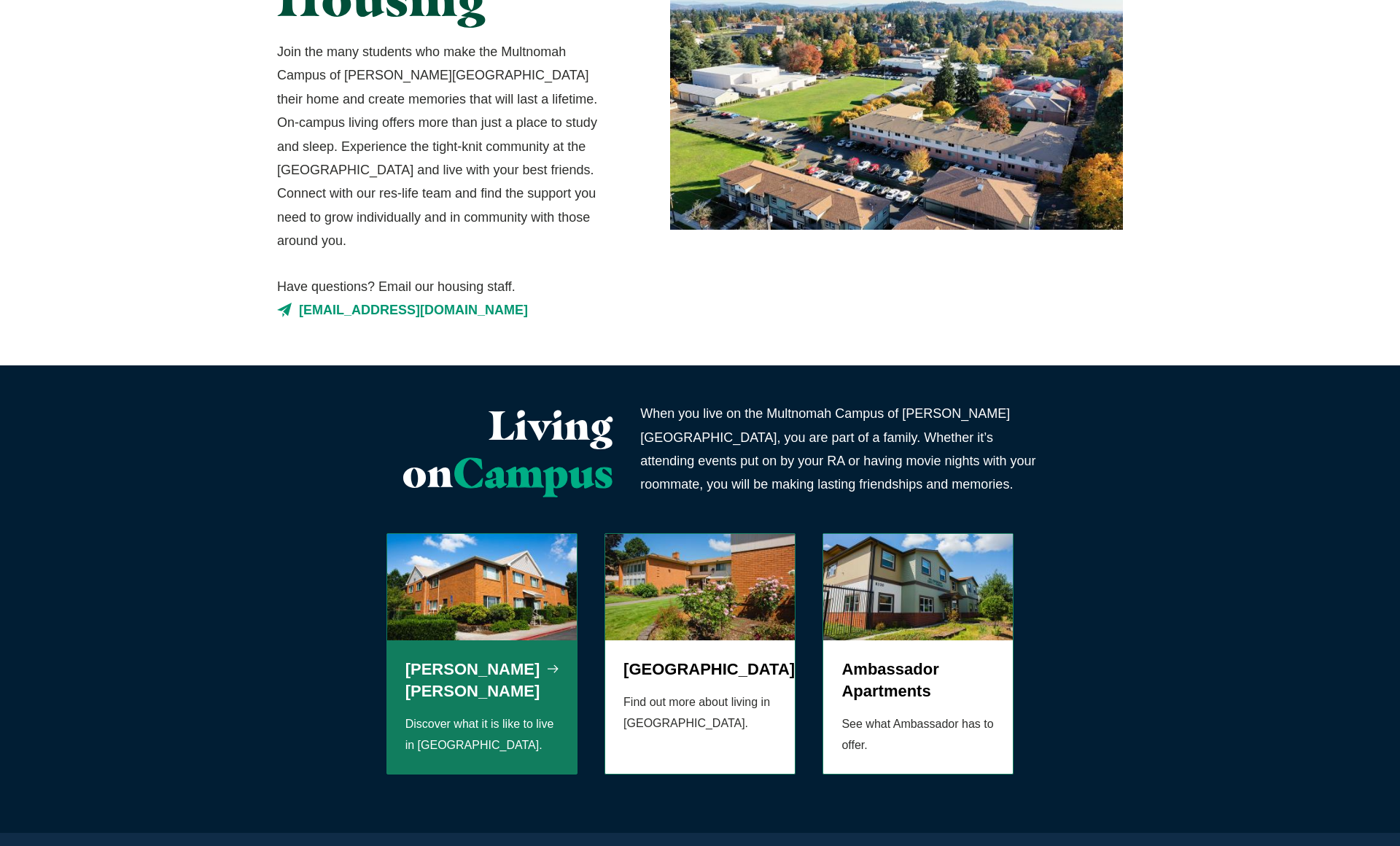
click at [473, 611] on img "Grid" at bounding box center [482, 586] width 190 height 106
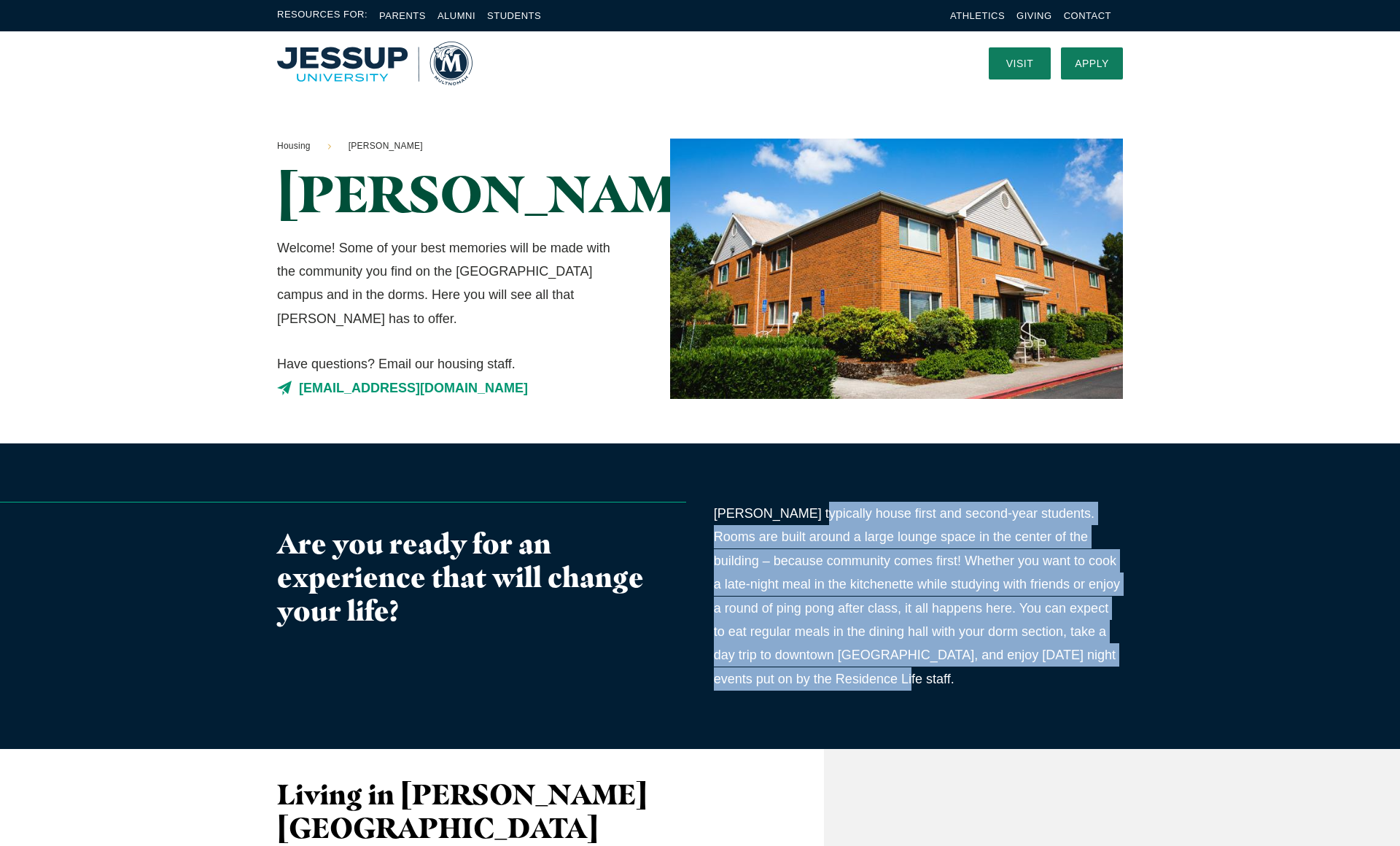
drag, startPoint x: 800, startPoint y: 523, endPoint x: 875, endPoint y: 681, distance: 174.9
click at [875, 681] on p "Aldrich Halls typically house first and second-year students. Rooms are built a…" at bounding box center [918, 596] width 409 height 189
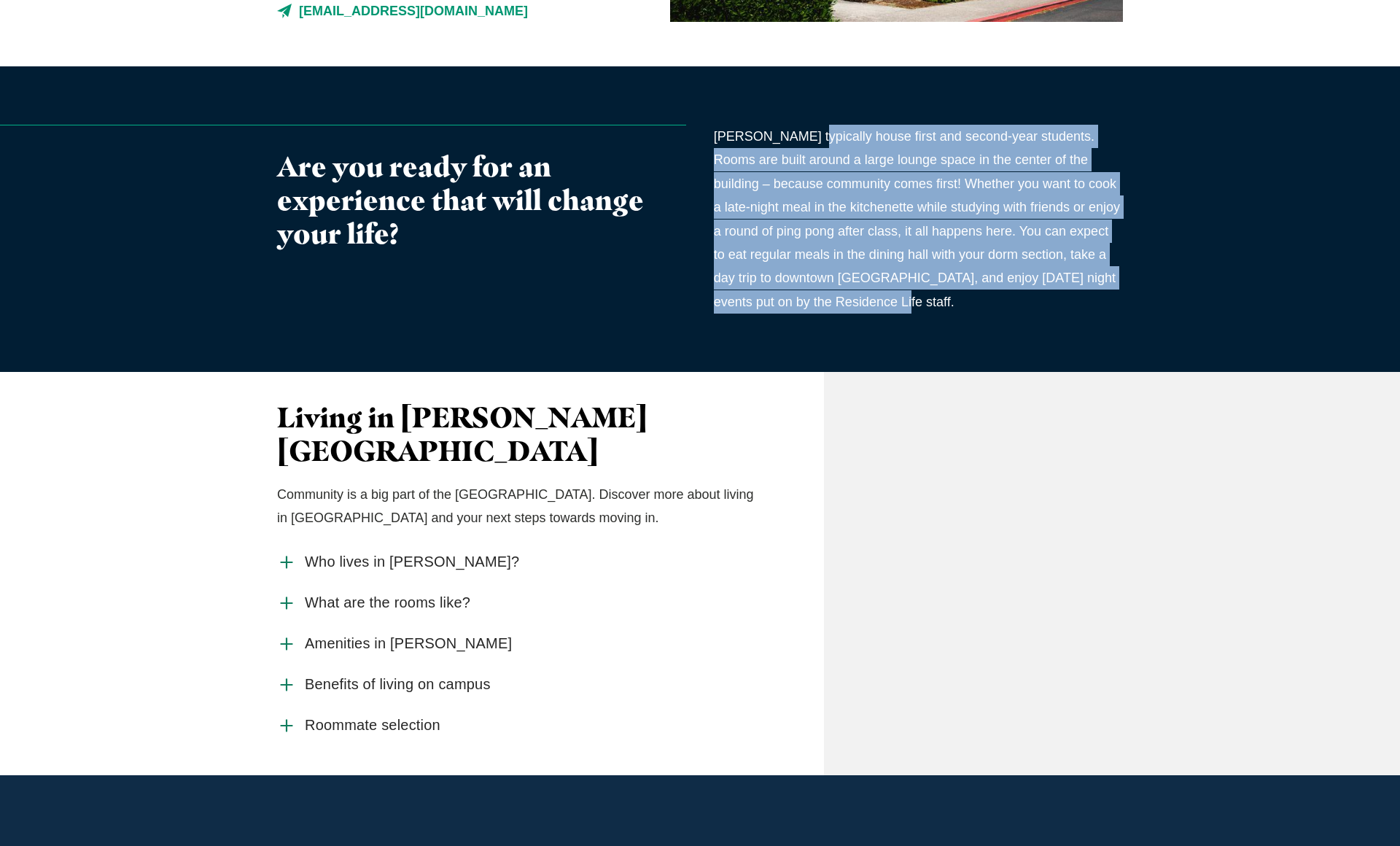
scroll to position [682, 0]
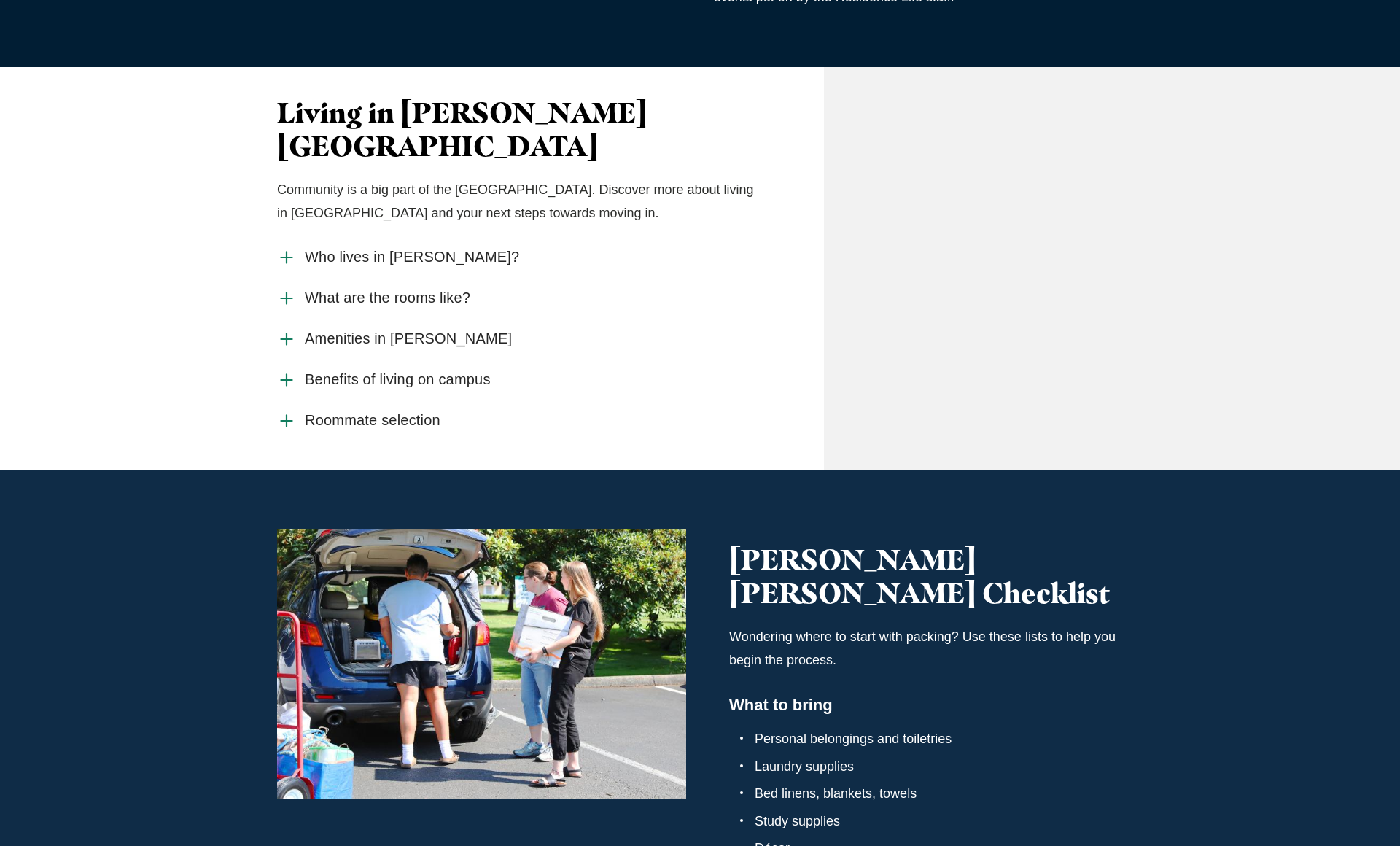
click at [284, 293] on use "Accordion With Cta" at bounding box center [285, 298] width 11 height 11
click at [0, 0] on input "What are the rooms like?" at bounding box center [0, 0] width 0 height 0
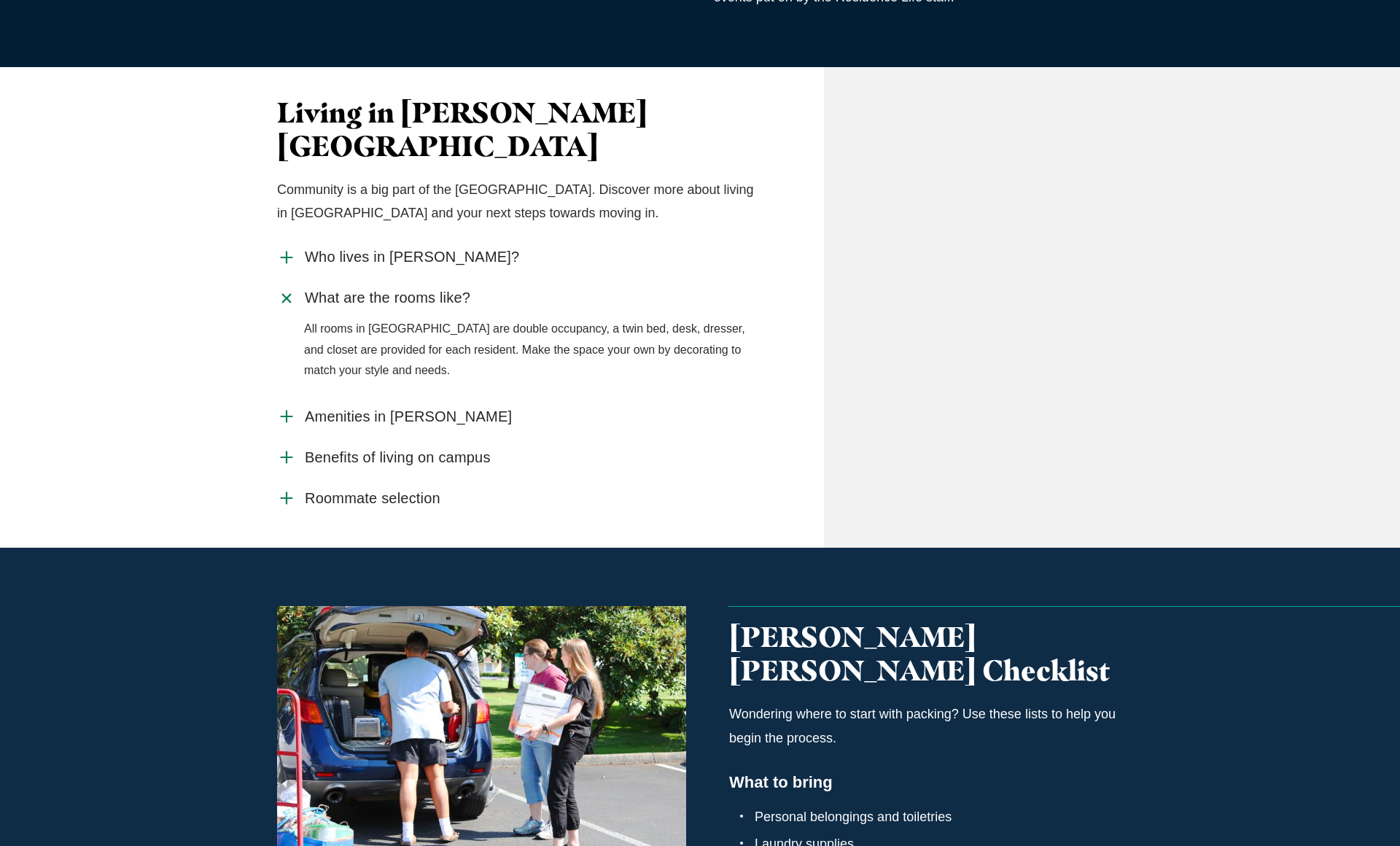
click at [290, 248] on icon "Accordion With Cta" at bounding box center [286, 257] width 19 height 19
click at [0, 0] on input "Who lives in Aldrich Halls?" at bounding box center [0, 0] width 0 height 0
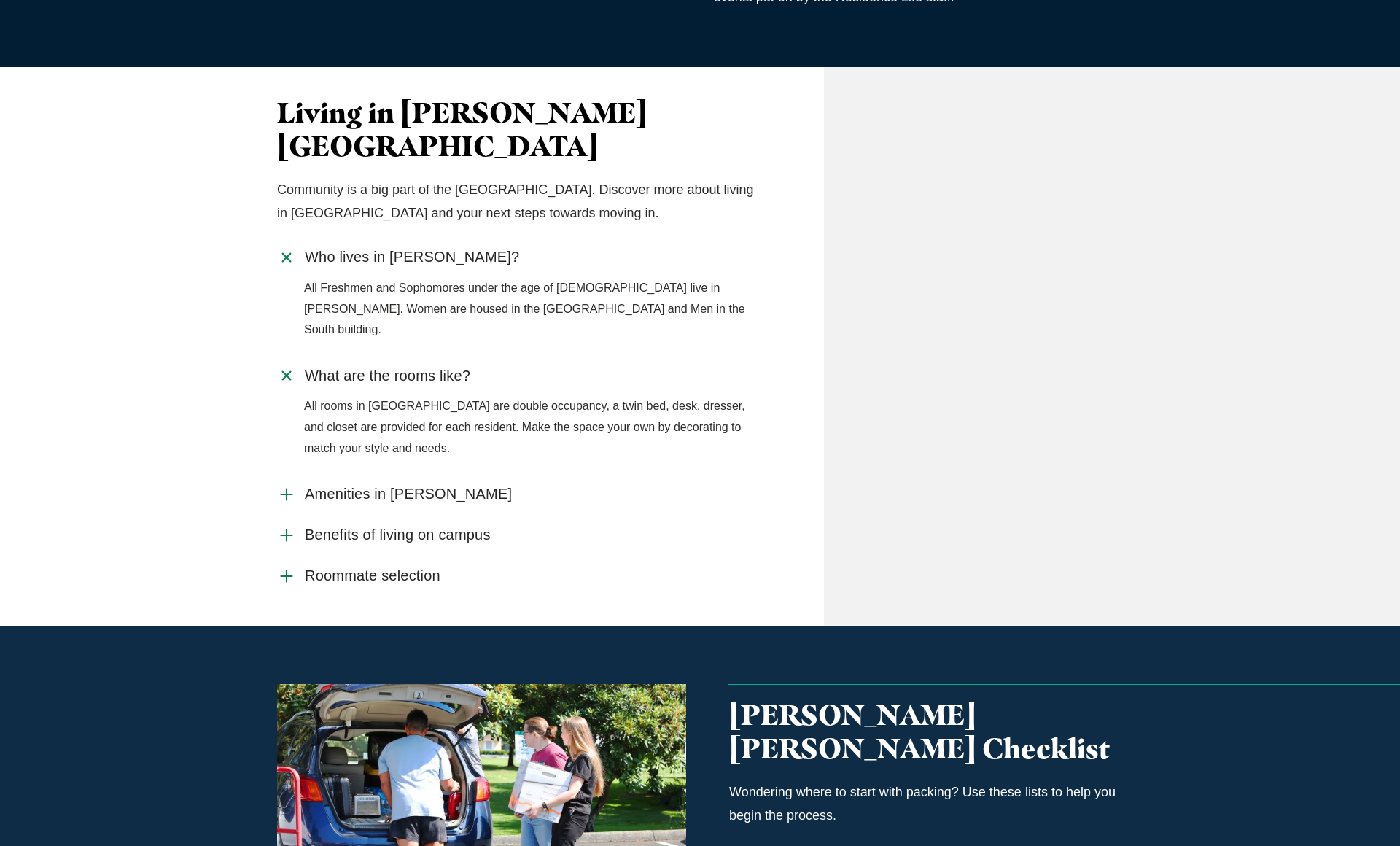
click at [285, 485] on icon "Accordion With Cta" at bounding box center [286, 494] width 19 height 19
click at [0, 0] on input "Amenities in Aldrich" at bounding box center [0, 0] width 0 height 0
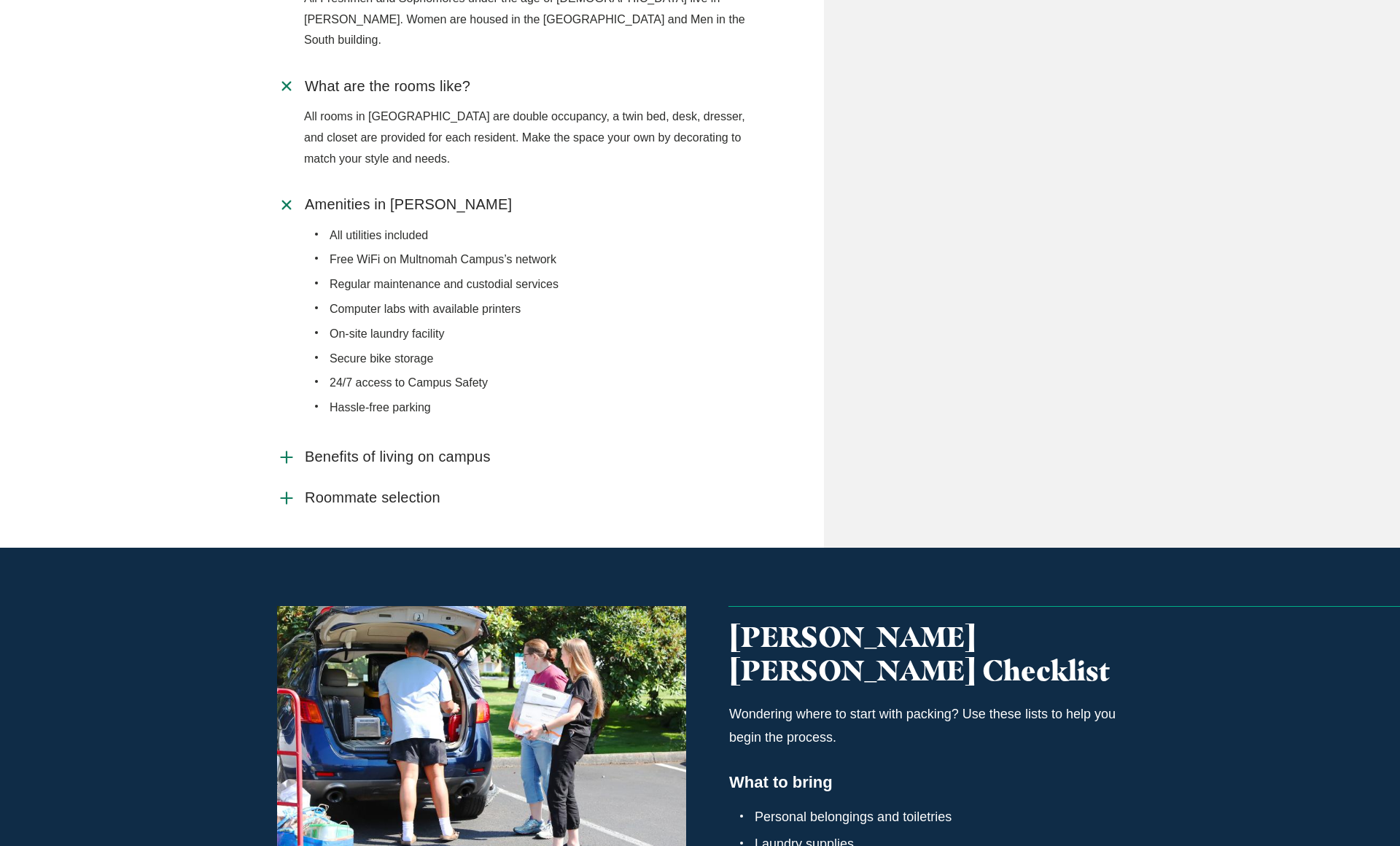
scroll to position [981, 0]
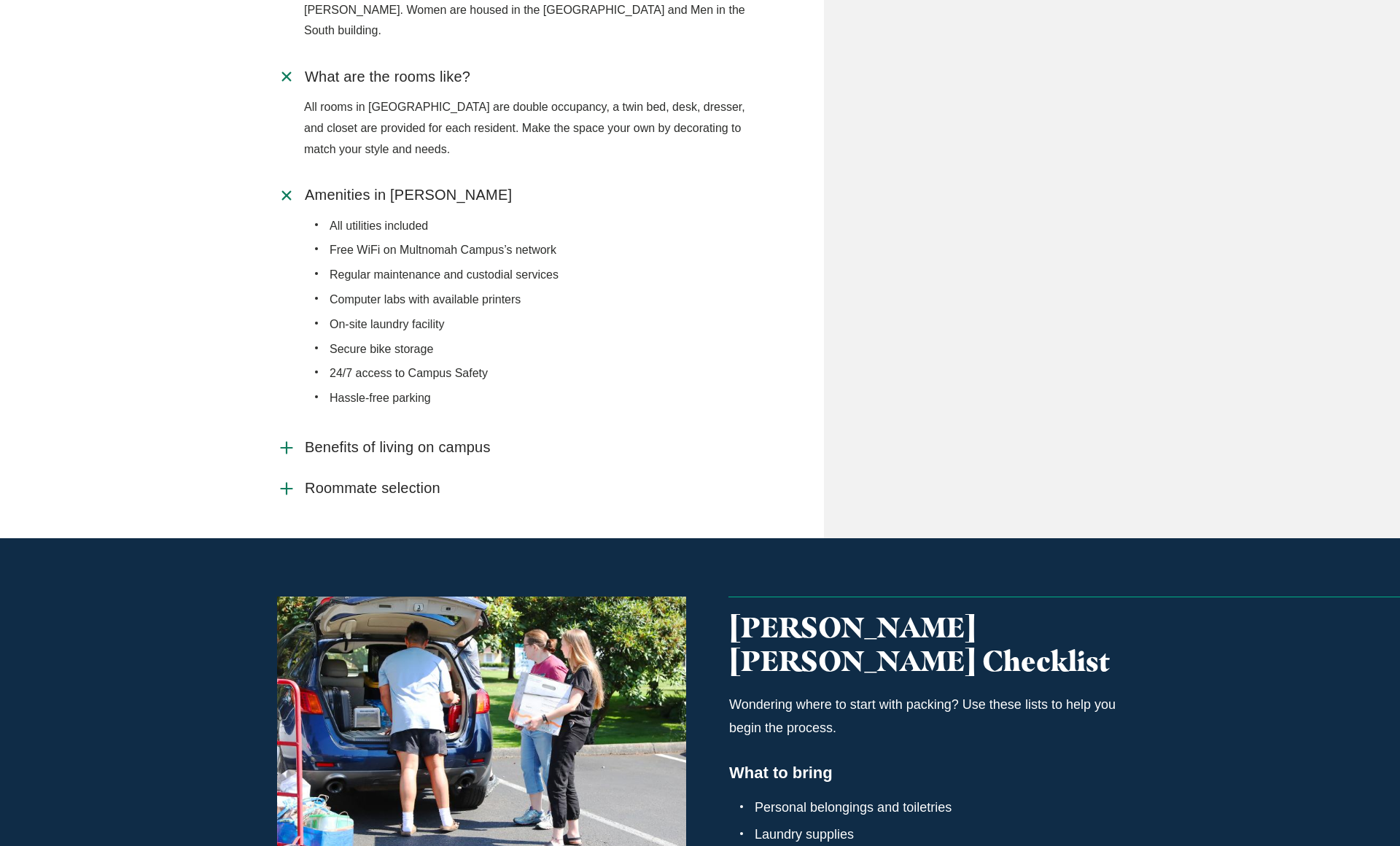
click at [282, 479] on icon "Accordion With Cta" at bounding box center [286, 488] width 19 height 19
click at [0, 0] on input "Roommate selection" at bounding box center [0, 0] width 0 height 0
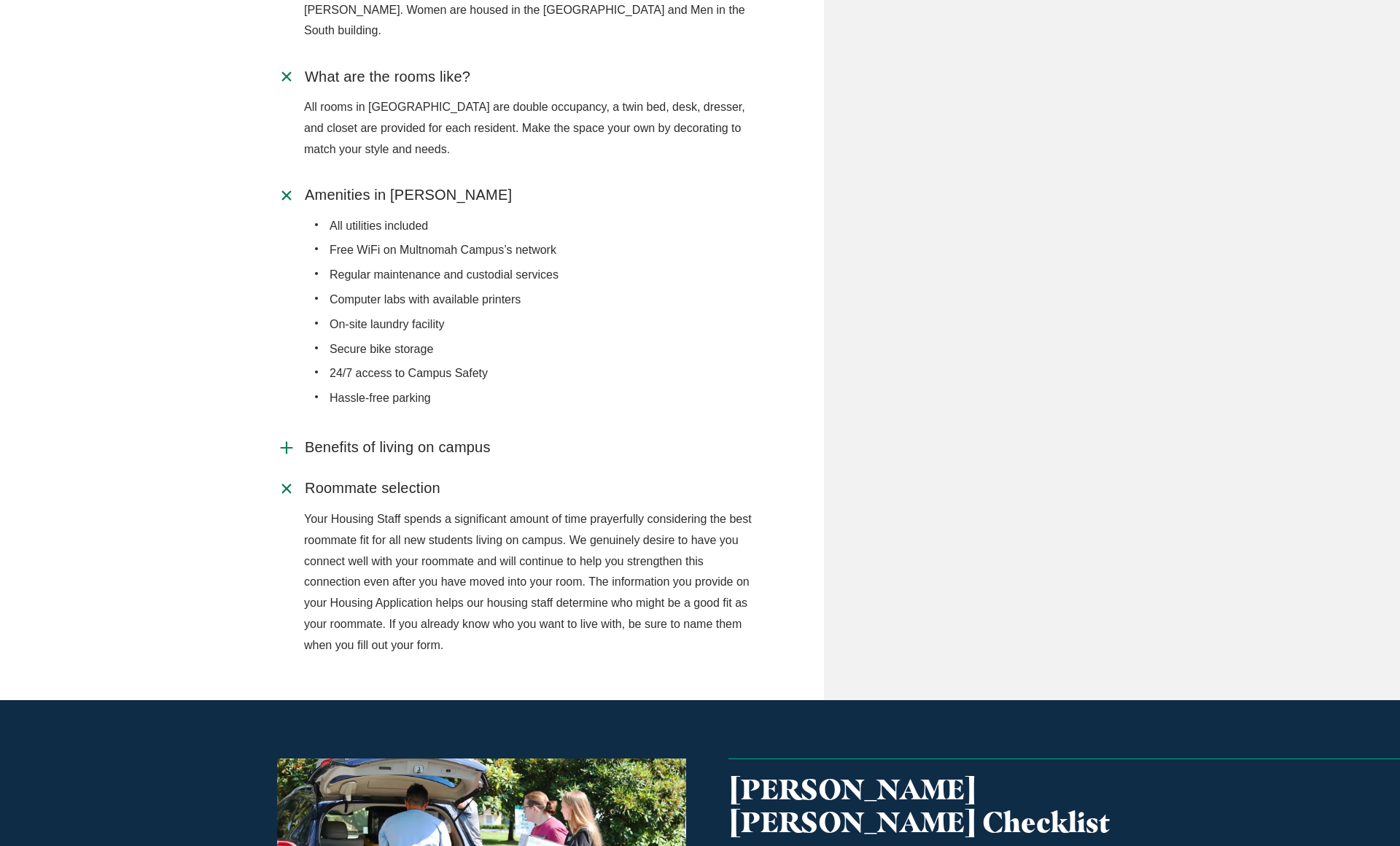
click at [286, 439] on icon "Accordion With Cta" at bounding box center [286, 448] width 19 height 19
click at [0, 0] on input "Benefits of living on campus" at bounding box center [0, 0] width 0 height 0
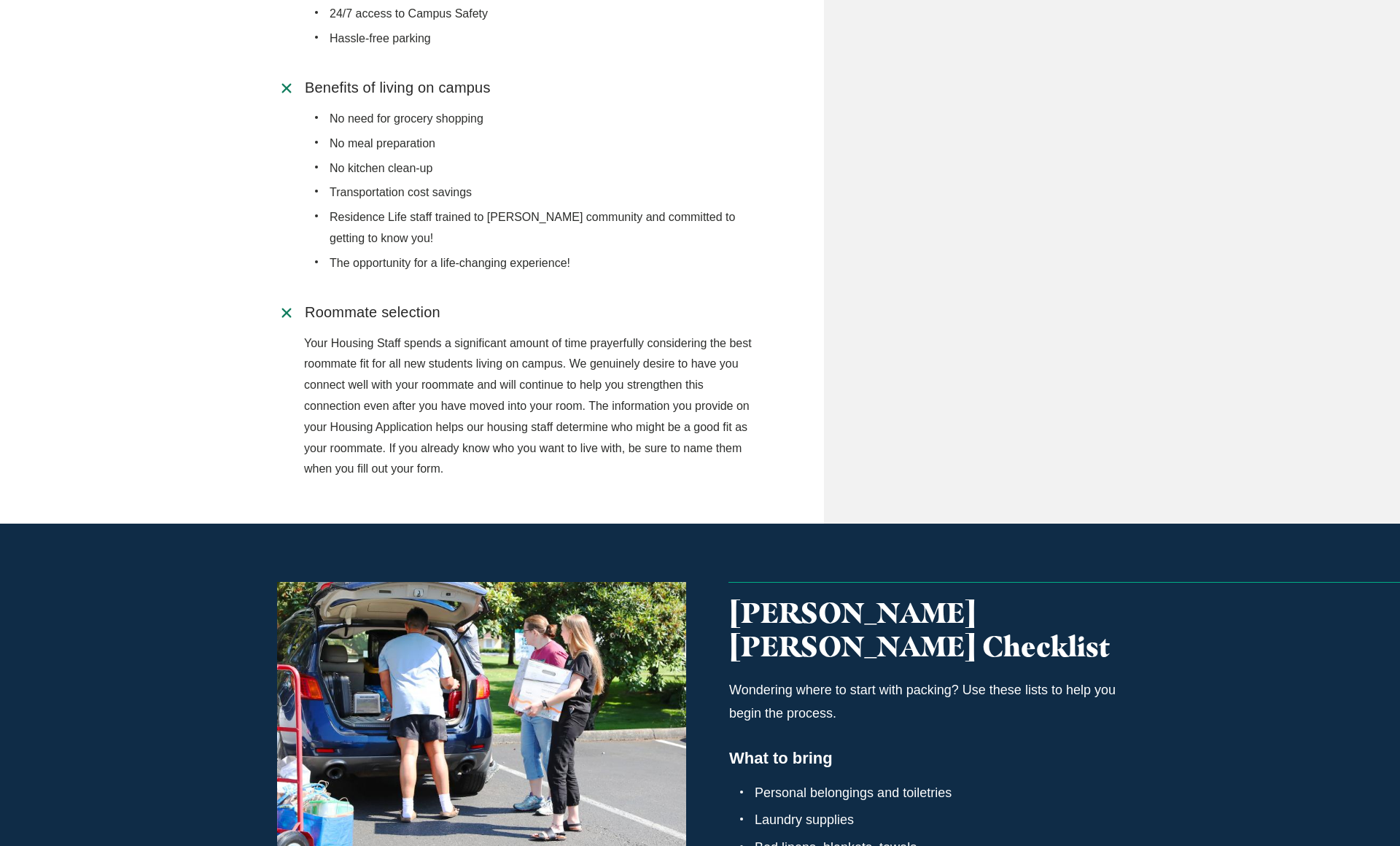
scroll to position [1954, 0]
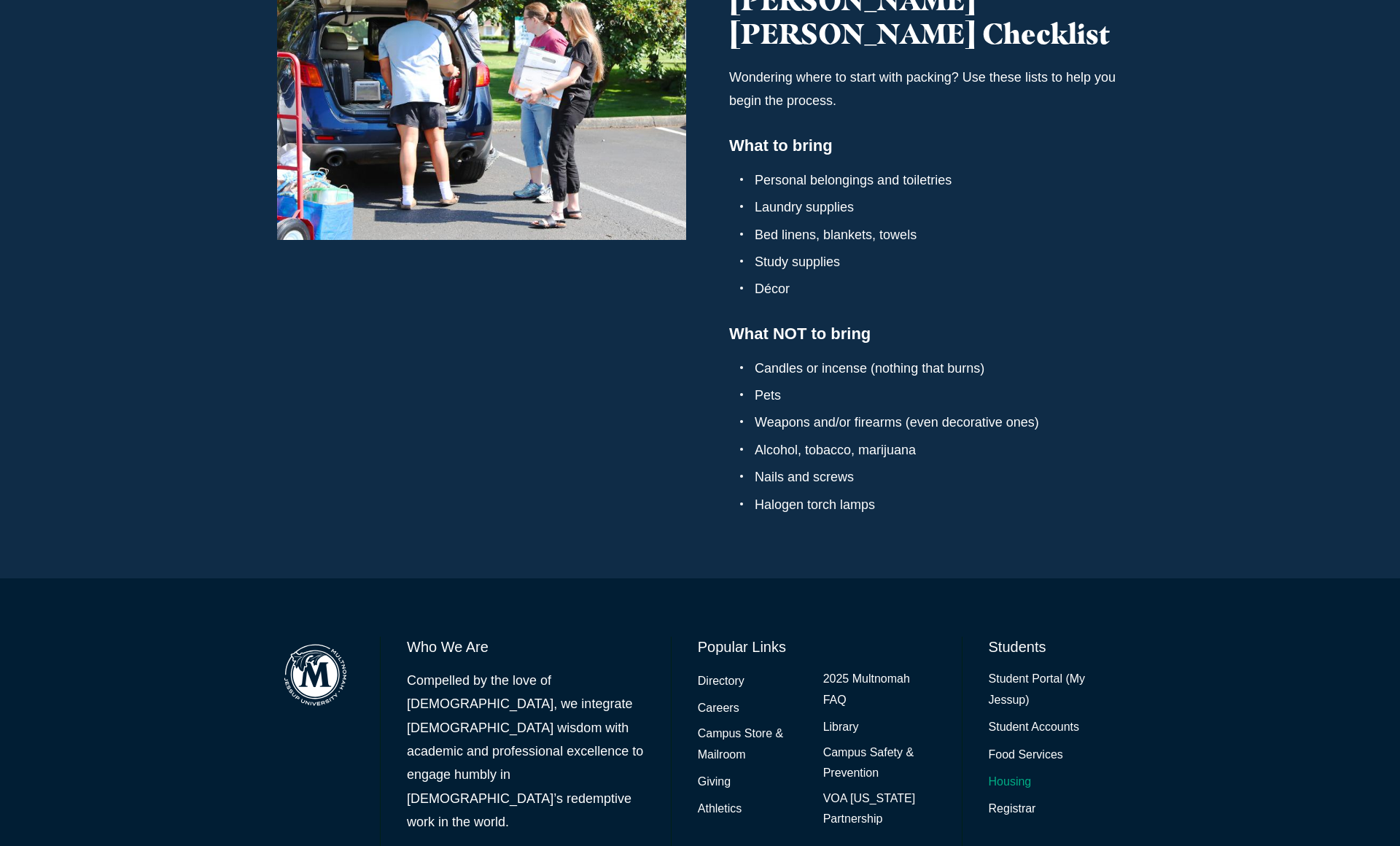
click at [999, 772] on link "Housing" at bounding box center [1010, 783] width 43 height 21
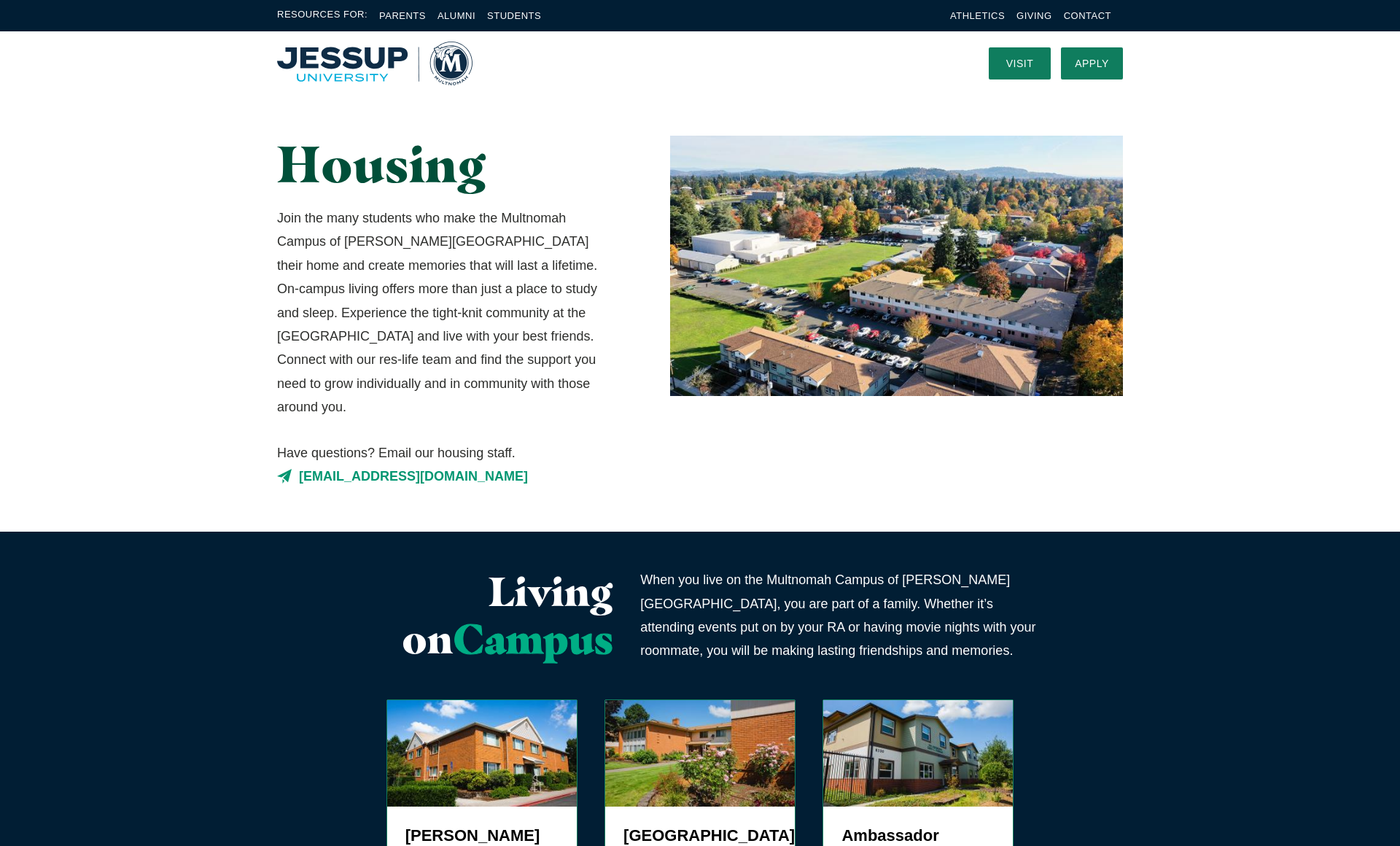
scroll to position [113, 0]
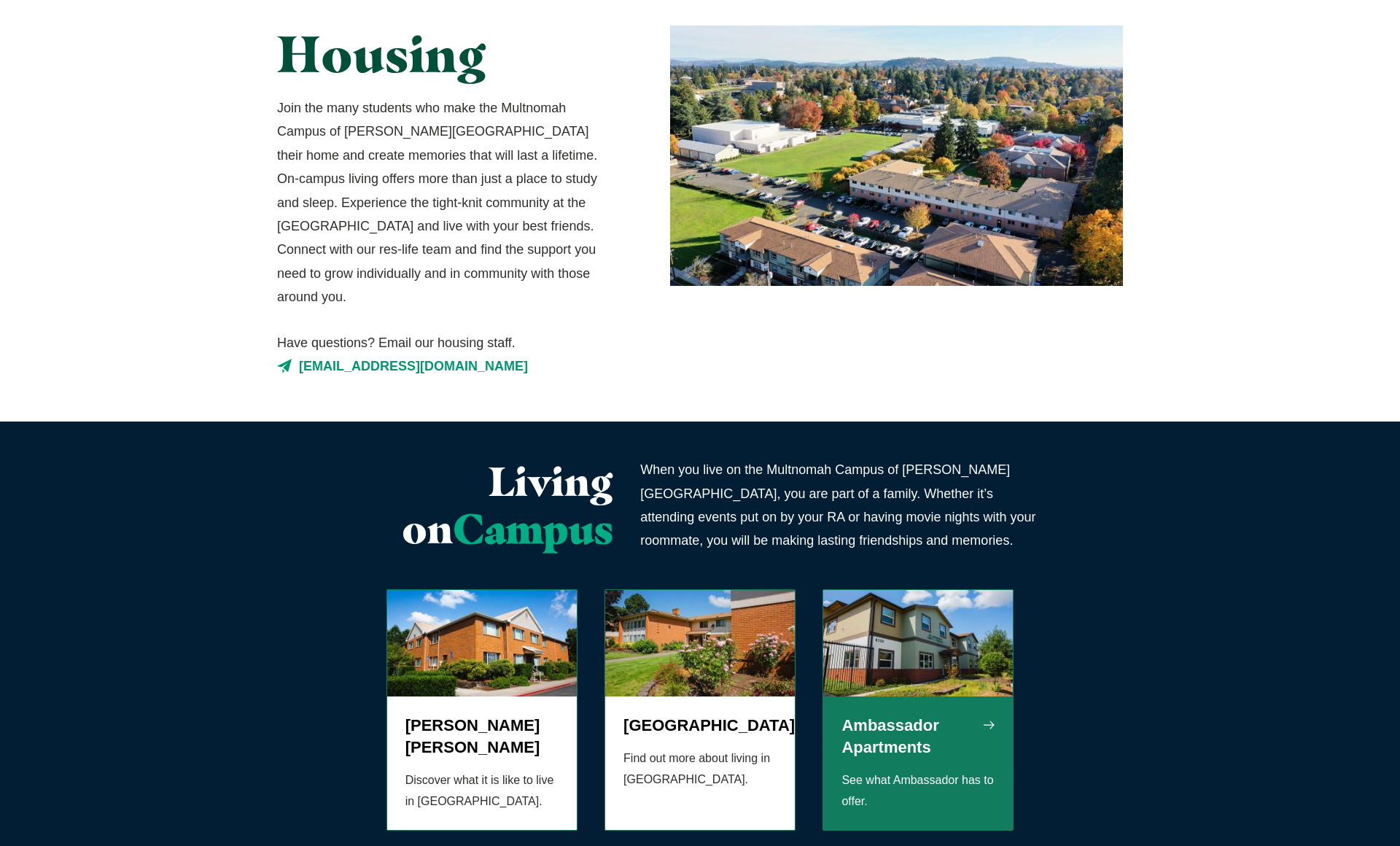
click at [871, 628] on img "Grid" at bounding box center [918, 643] width 190 height 106
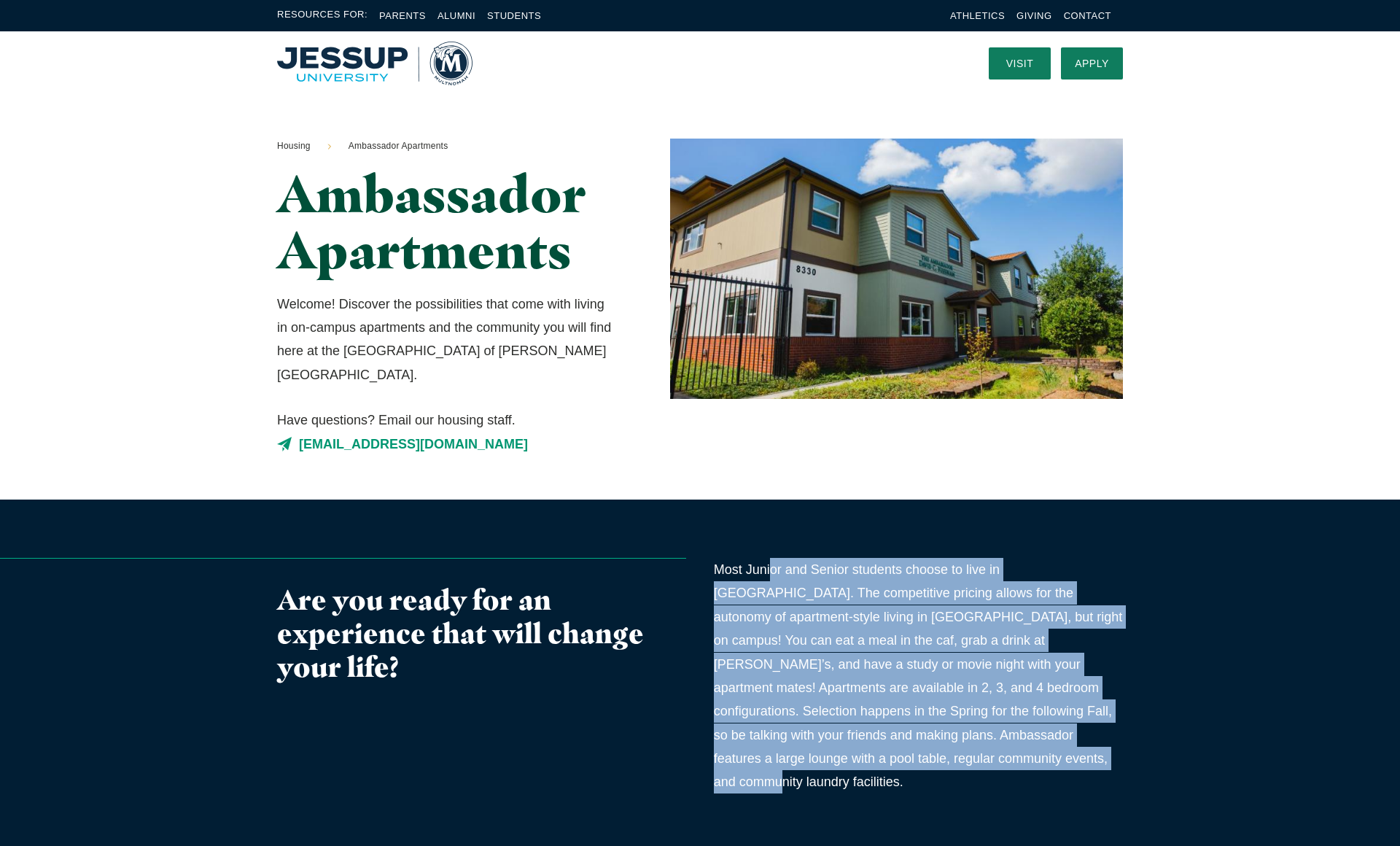
drag, startPoint x: 769, startPoint y: 552, endPoint x: 975, endPoint y: 737, distance: 276.9
click at [975, 737] on p "Most Junior and Senior students choose to live in Ambassador. The competitive p…" at bounding box center [918, 676] width 409 height 236
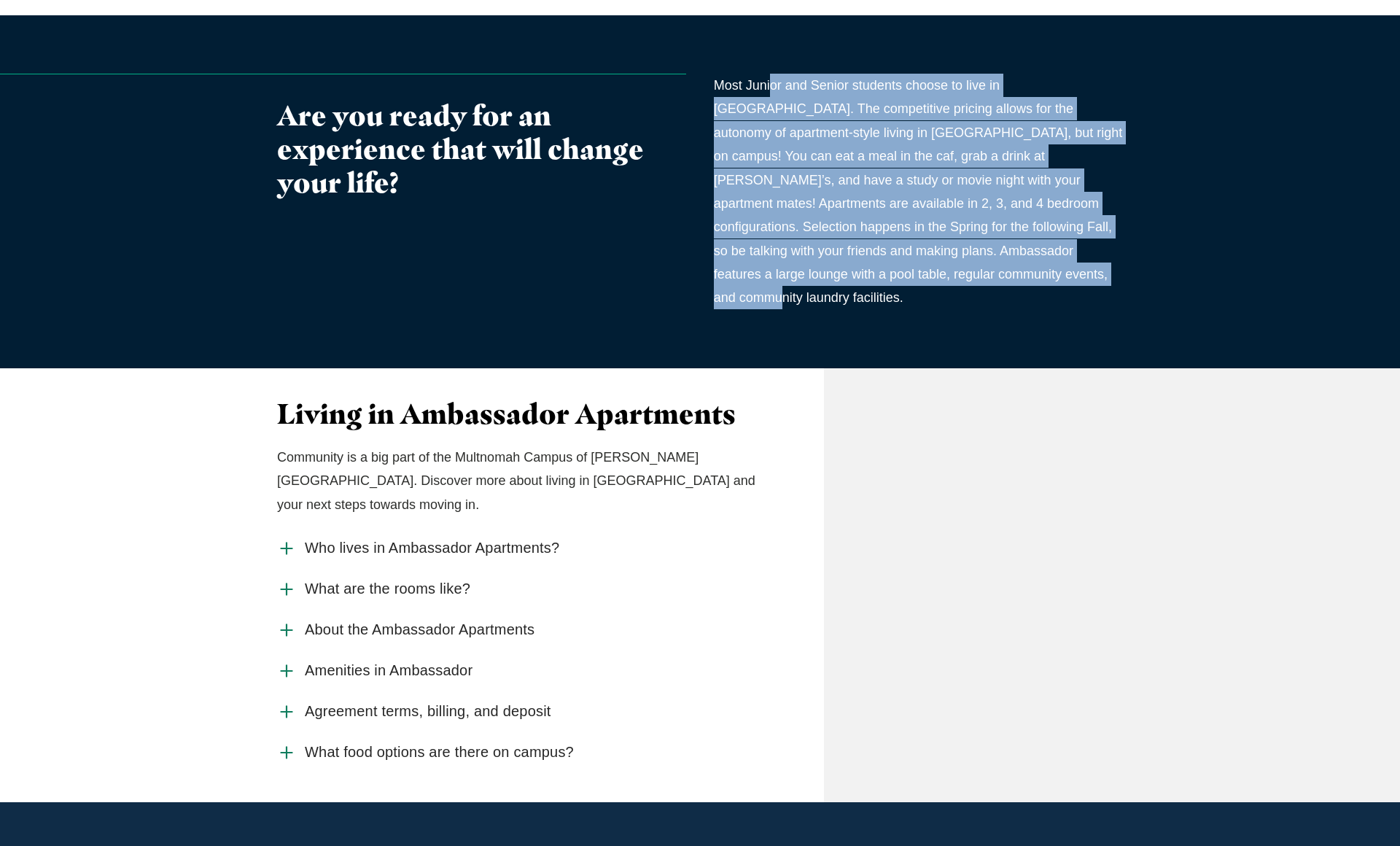
scroll to position [487, 0]
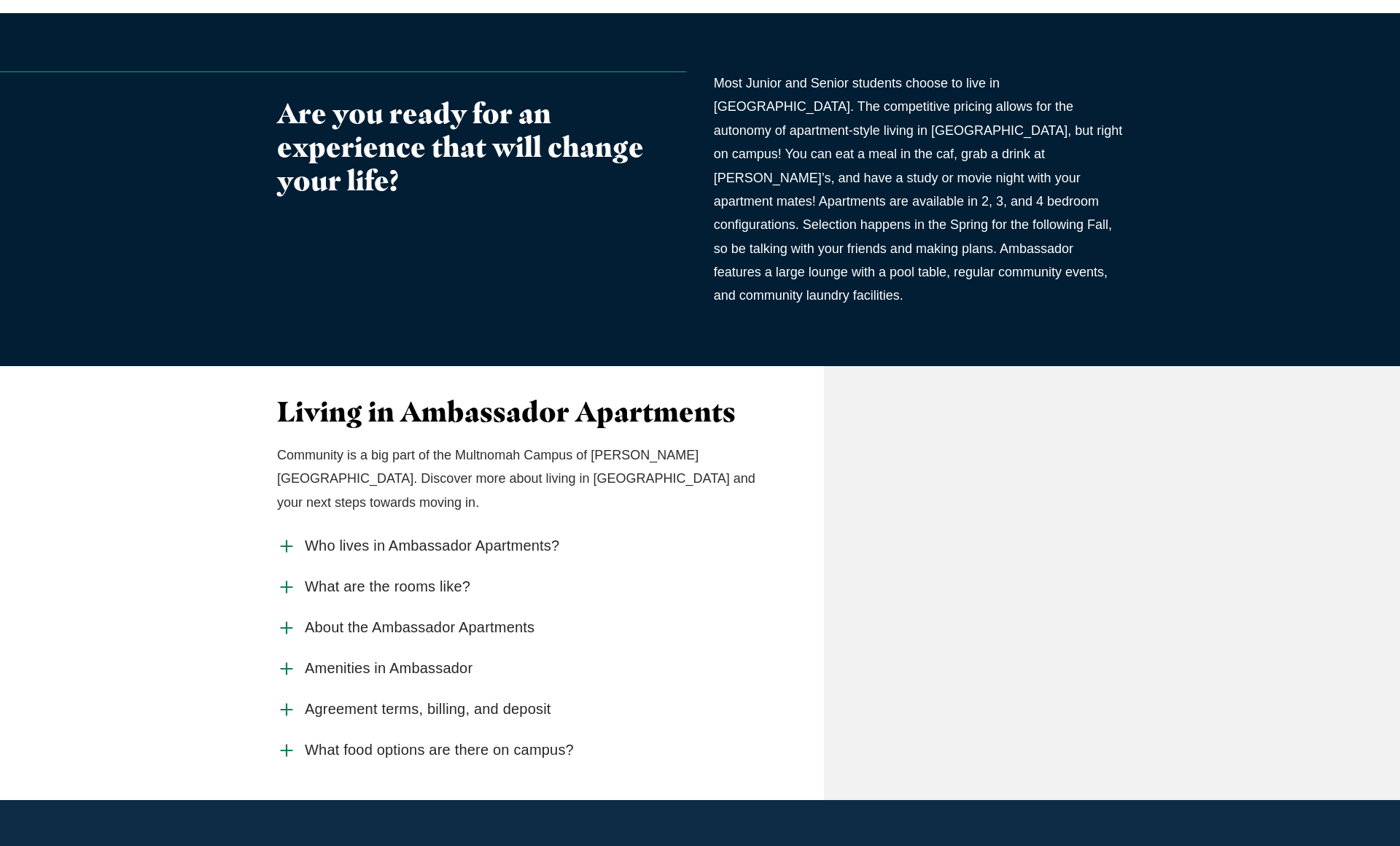
click at [291, 582] on use "Accordion With Cta" at bounding box center [285, 586] width 11 height 11
click at [0, 0] on input "What are the rooms like?" at bounding box center [0, 0] width 0 height 0
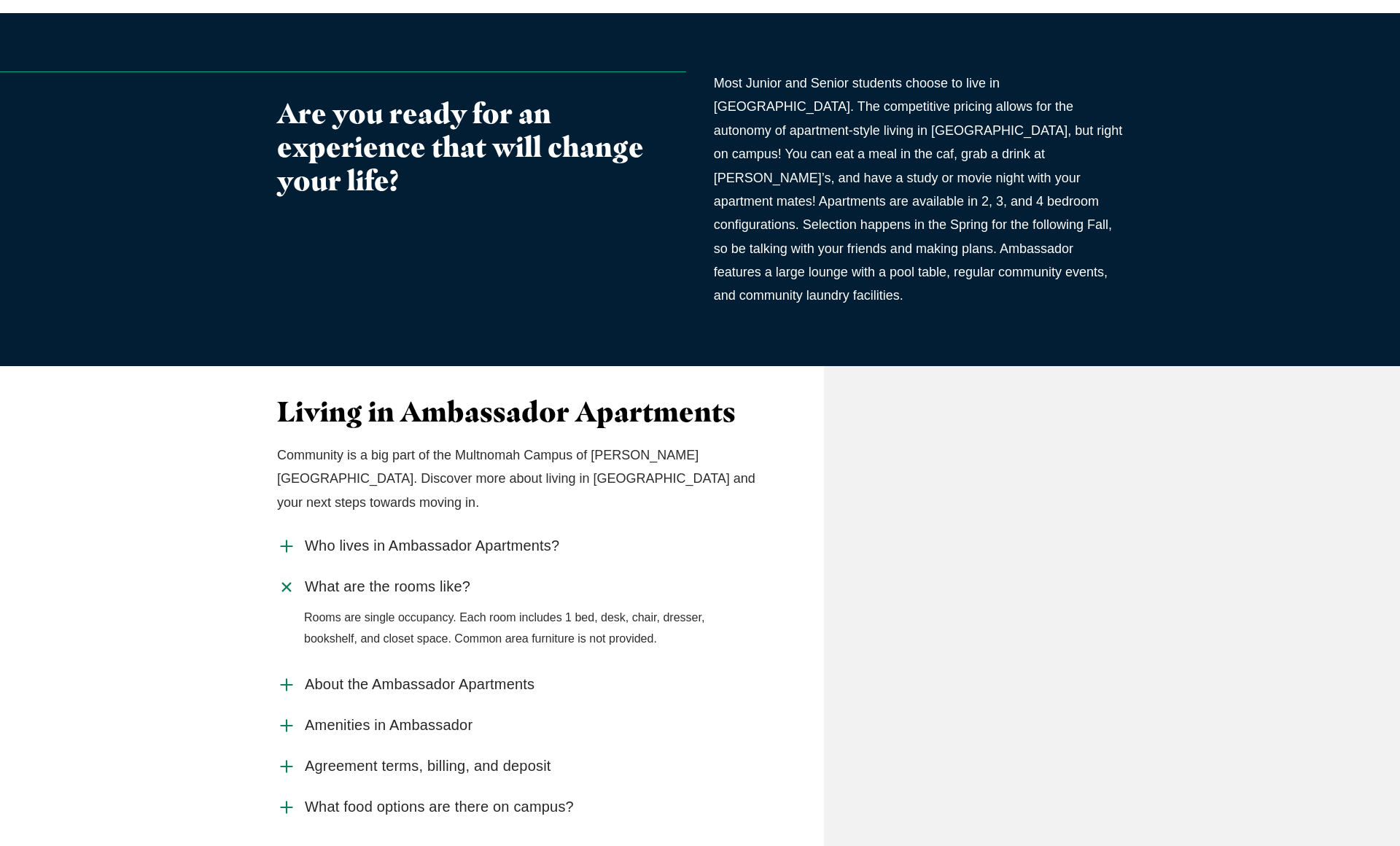
click at [289, 574] on icon "Accordion With Cta" at bounding box center [286, 587] width 27 height 27
click at [0, 0] on input "What are the rooms like?" at bounding box center [0, 0] width 0 height 0
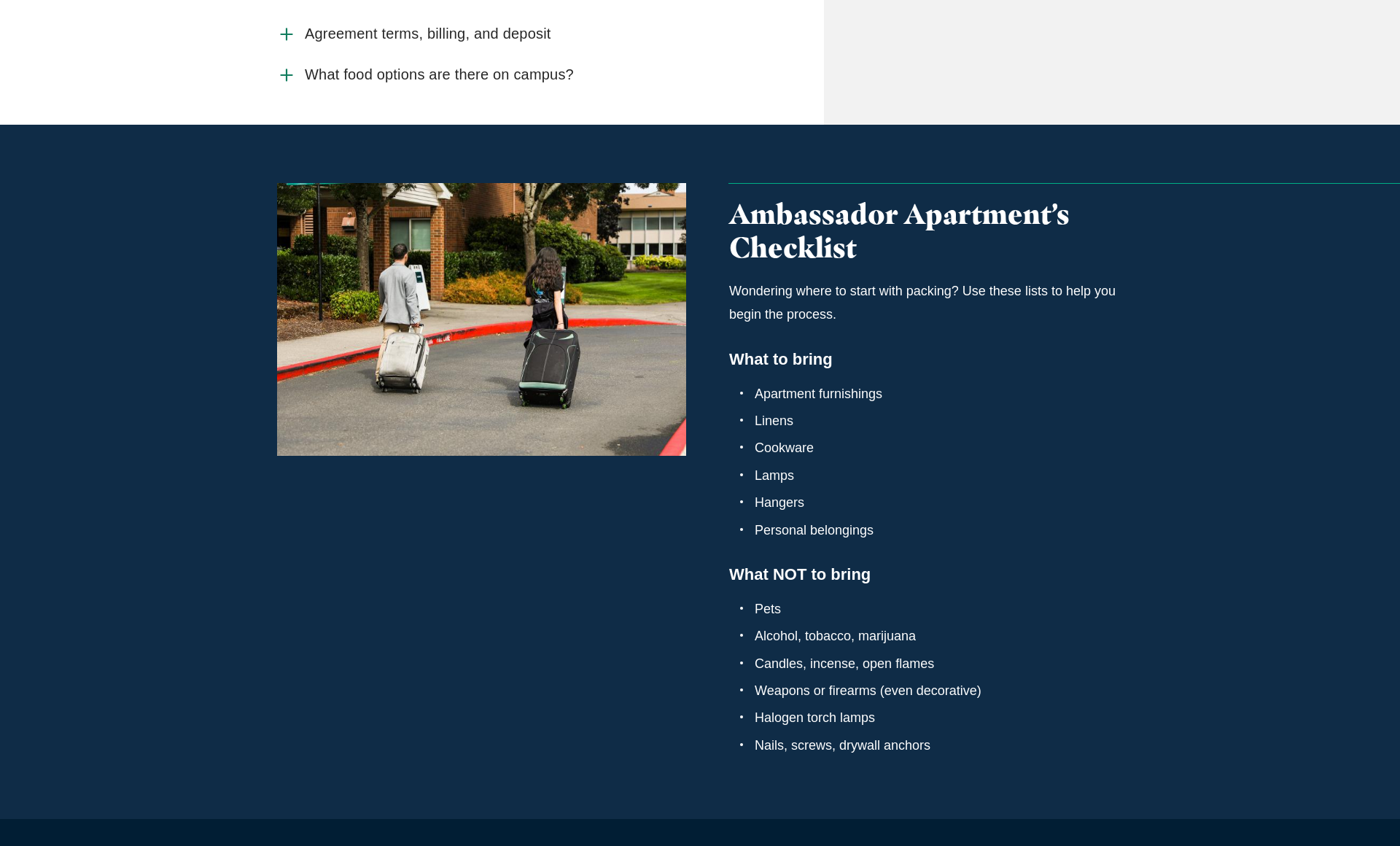
scroll to position [1420, 0]
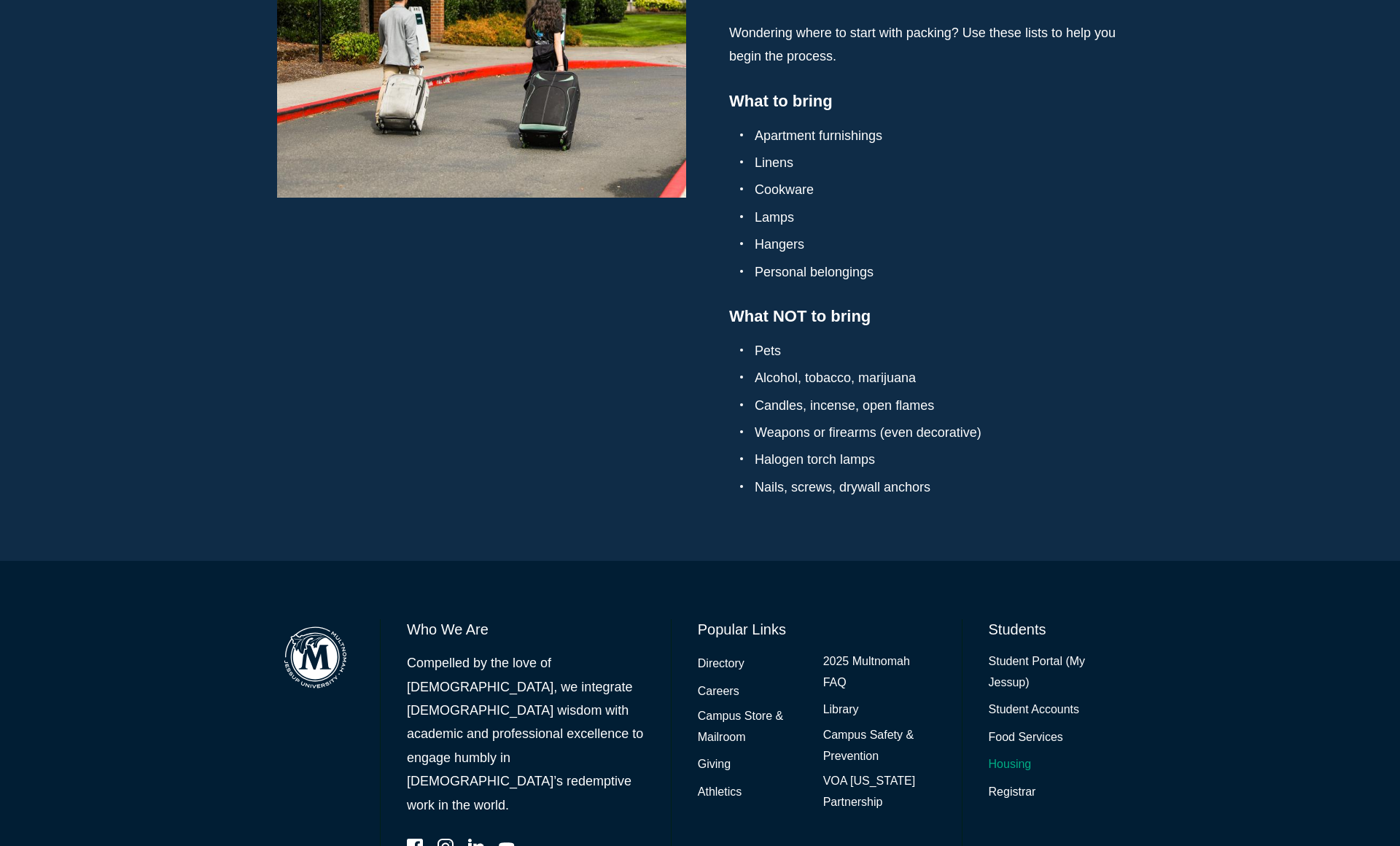
click at [1023, 754] on link "Housing" at bounding box center [1010, 765] width 43 height 21
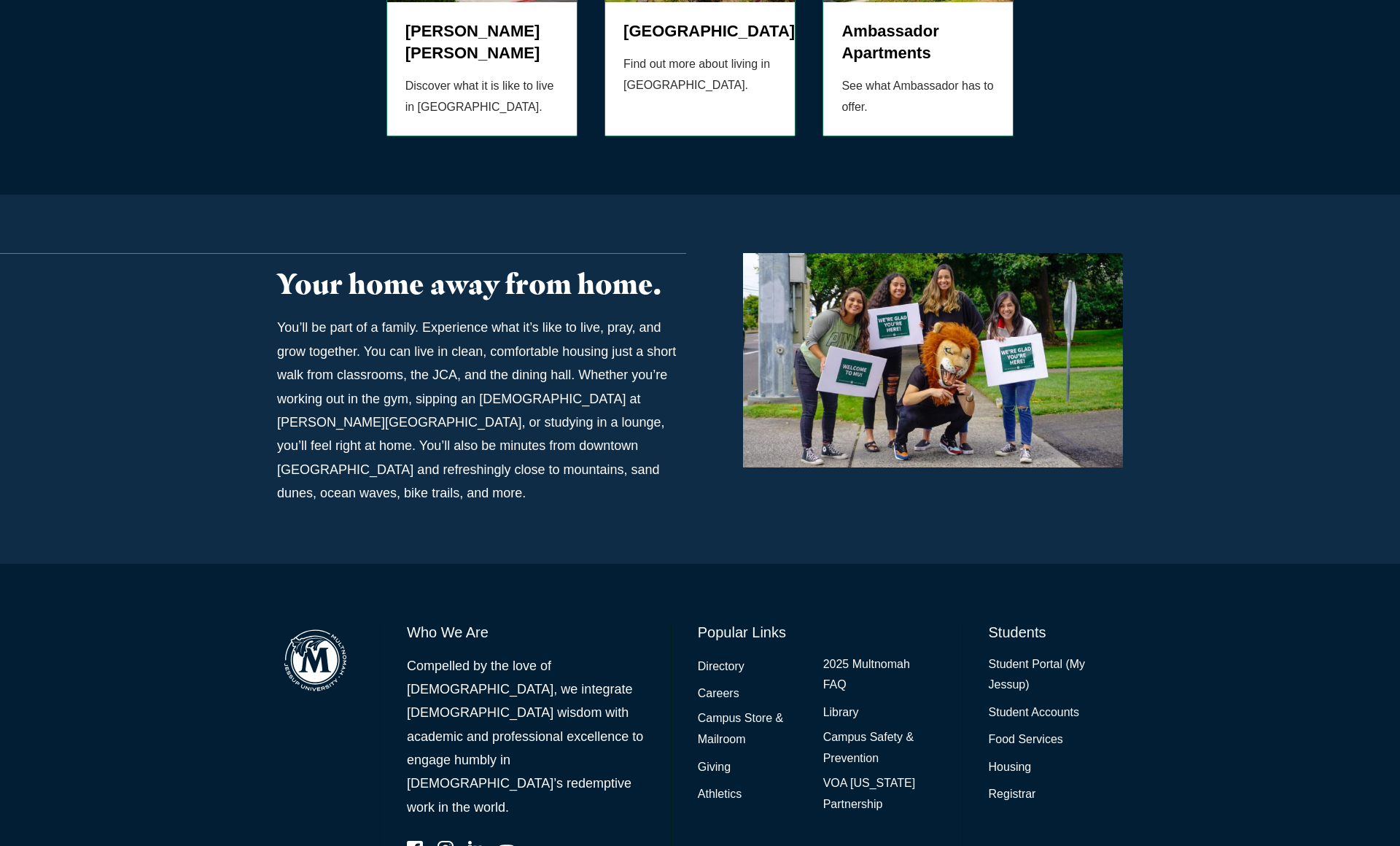
scroll to position [834, 0]
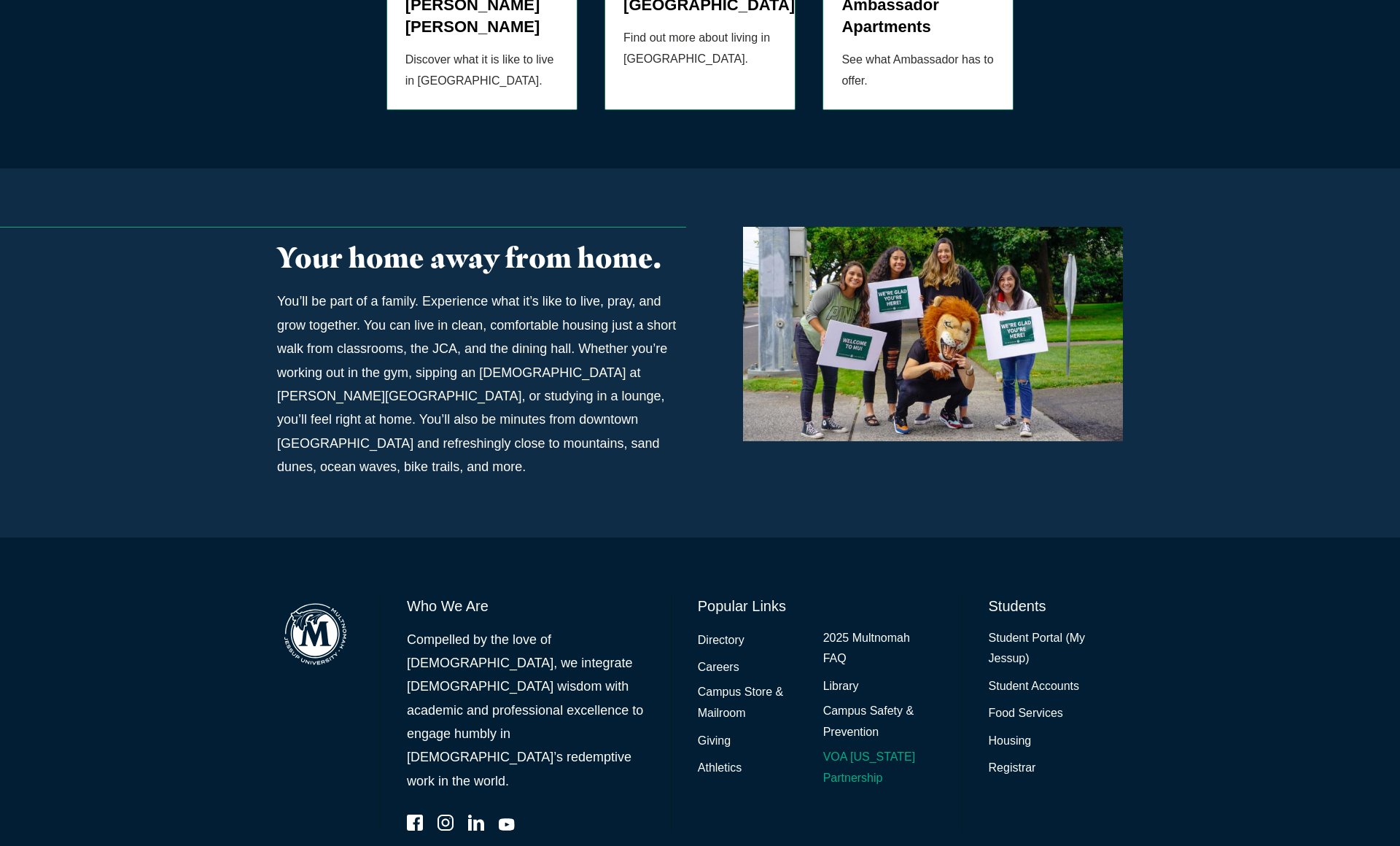
click at [848, 747] on link "VOA [US_STATE] Partnership" at bounding box center [879, 768] width 113 height 42
